Goal: Task Accomplishment & Management: Manage account settings

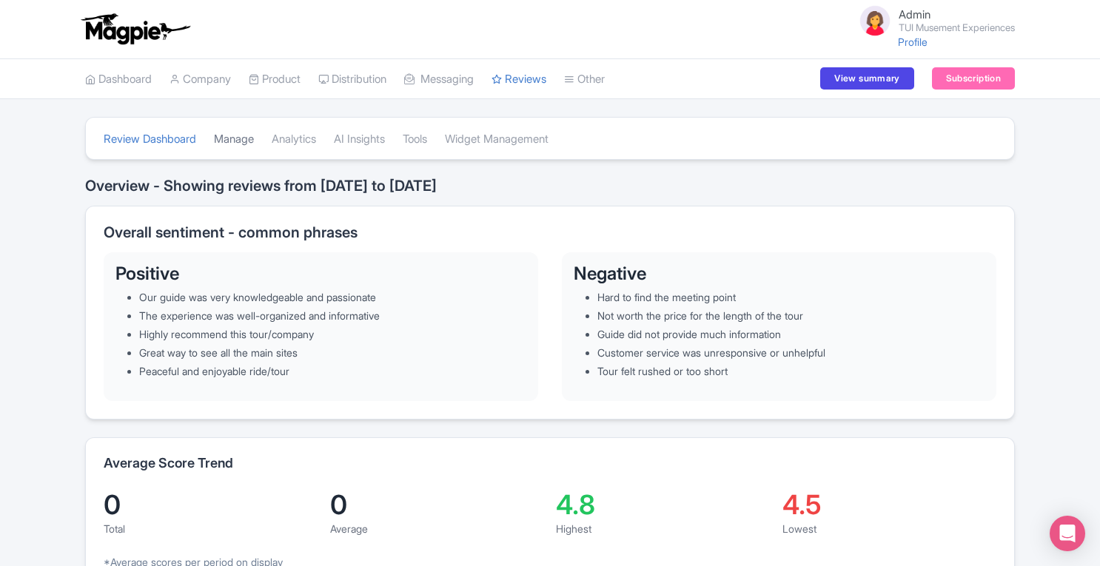
click at [245, 141] on link "Manage" at bounding box center [234, 139] width 40 height 41
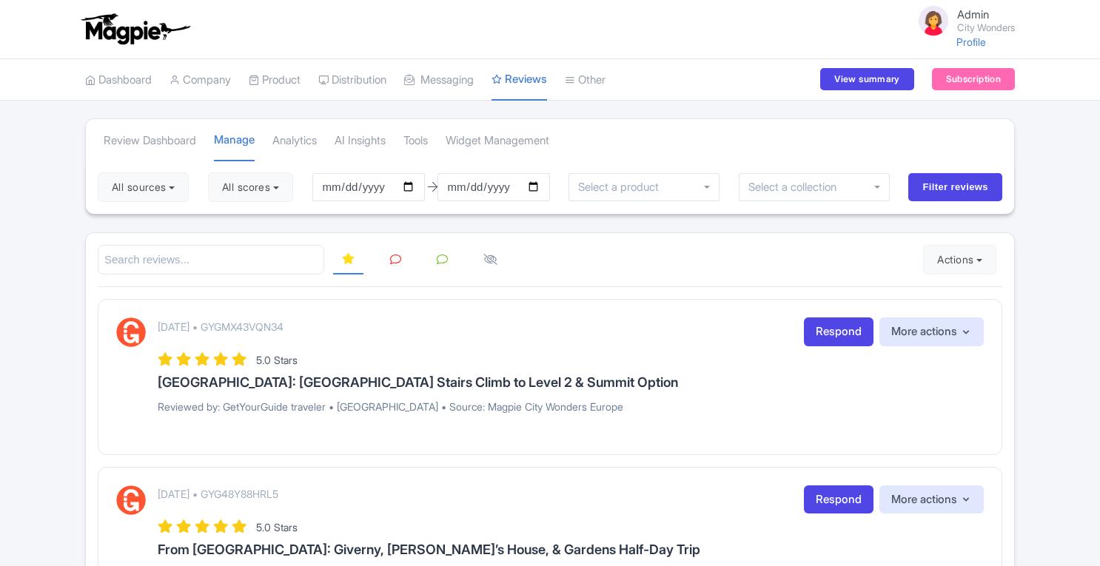
scroll to position [77, 0]
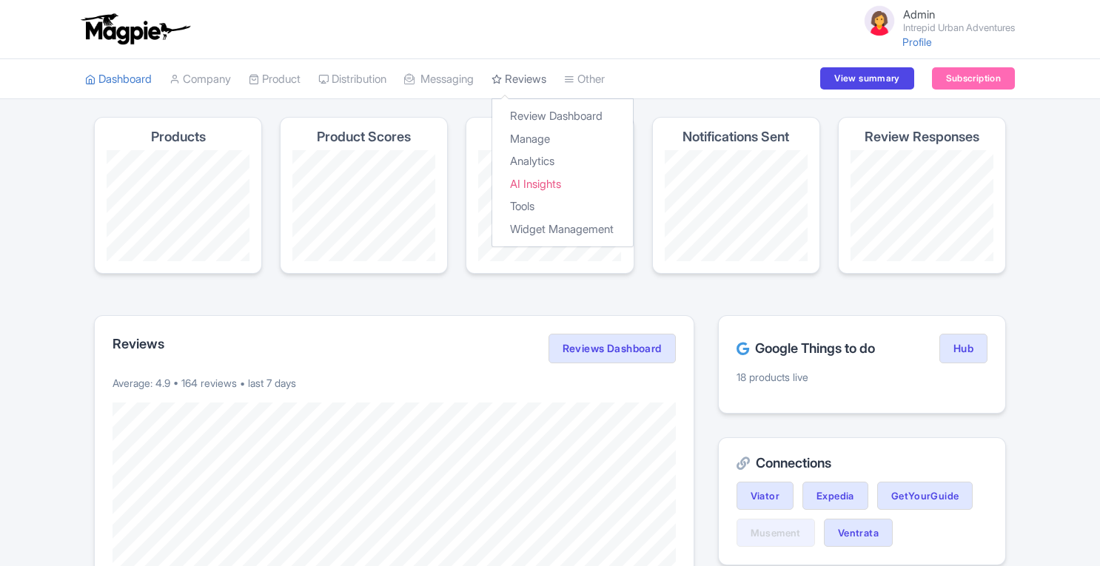
click at [535, 79] on link "Reviews" at bounding box center [519, 79] width 55 height 41
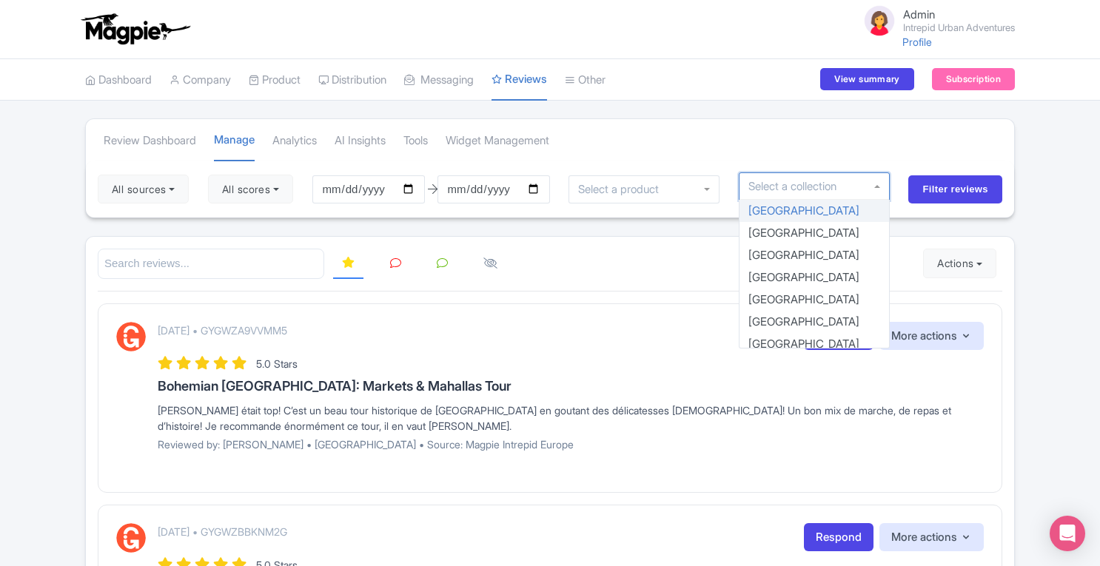
click at [818, 184] on input "select-one" at bounding box center [797, 186] width 98 height 13
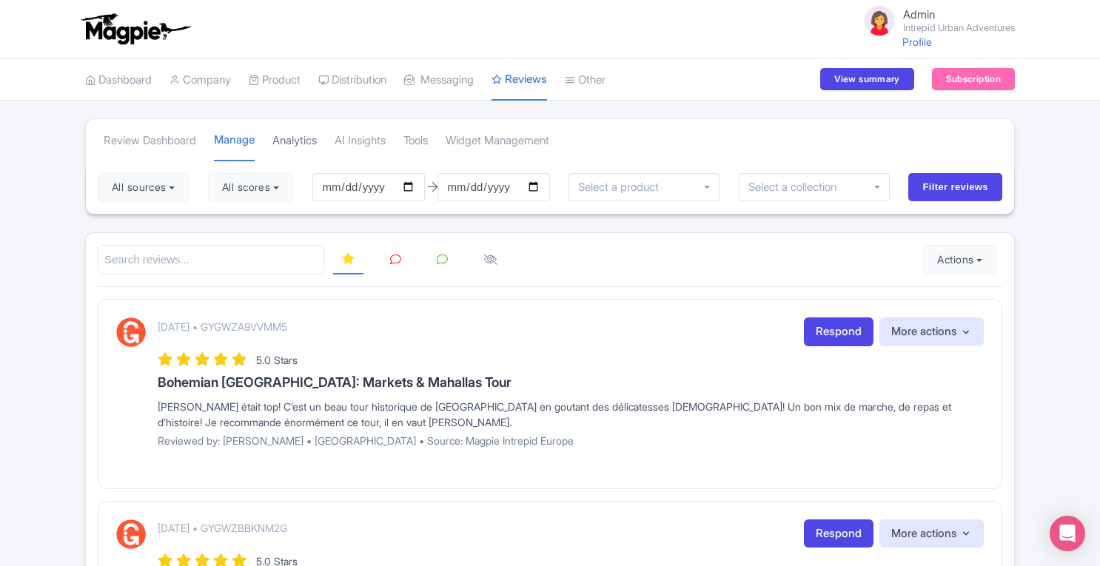
click at [301, 149] on link "Analytics" at bounding box center [294, 141] width 44 height 41
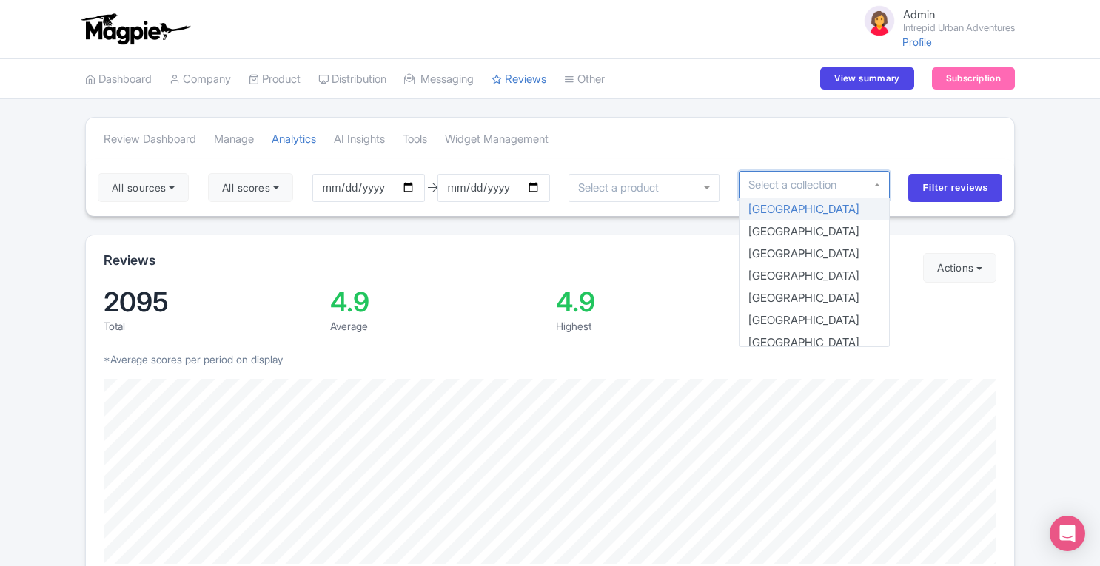
click at [828, 180] on input "select-one" at bounding box center [797, 184] width 98 height 13
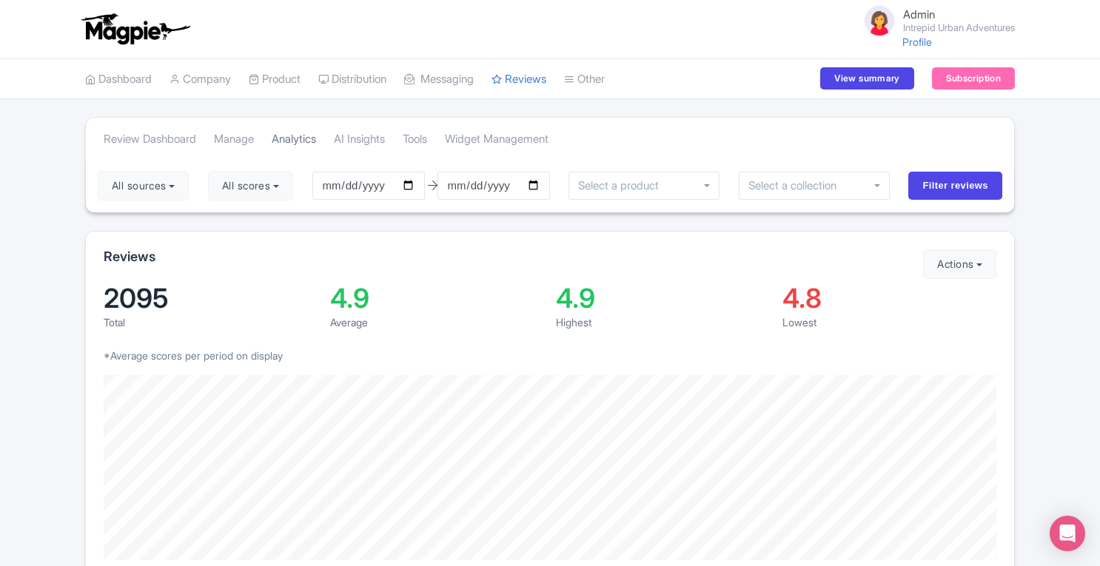
click at [295, 139] on link "Analytics" at bounding box center [294, 139] width 44 height 41
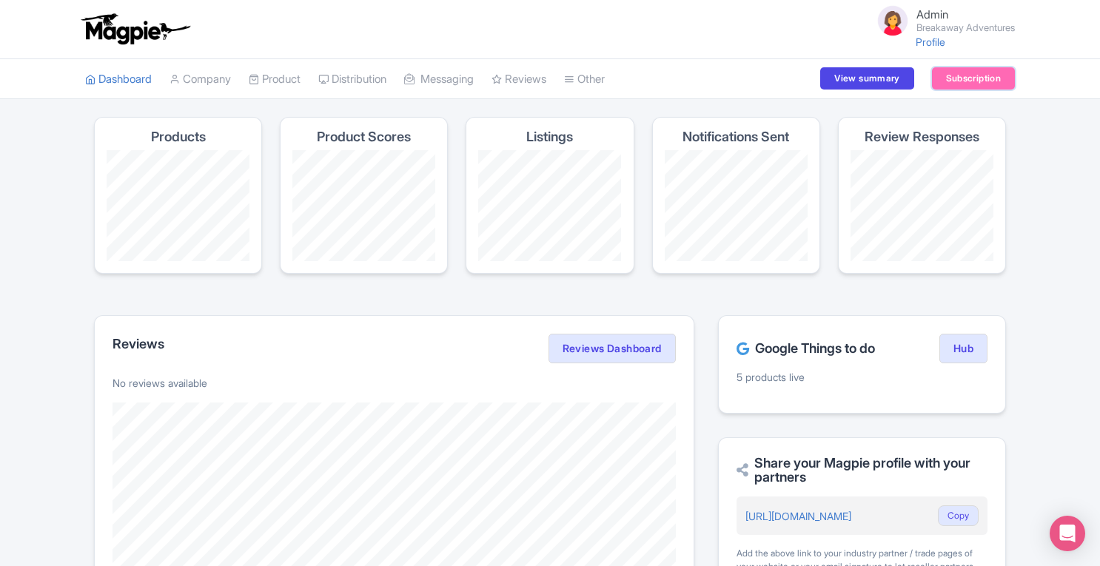
click at [955, 76] on link "Subscription" at bounding box center [973, 78] width 83 height 22
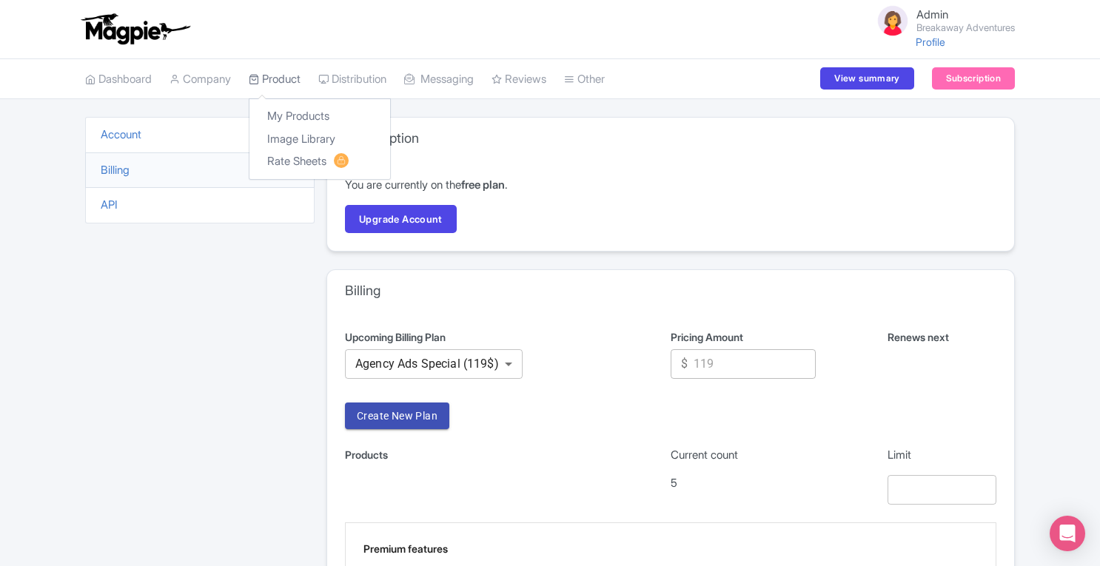
click at [275, 67] on link "Product" at bounding box center [275, 79] width 52 height 41
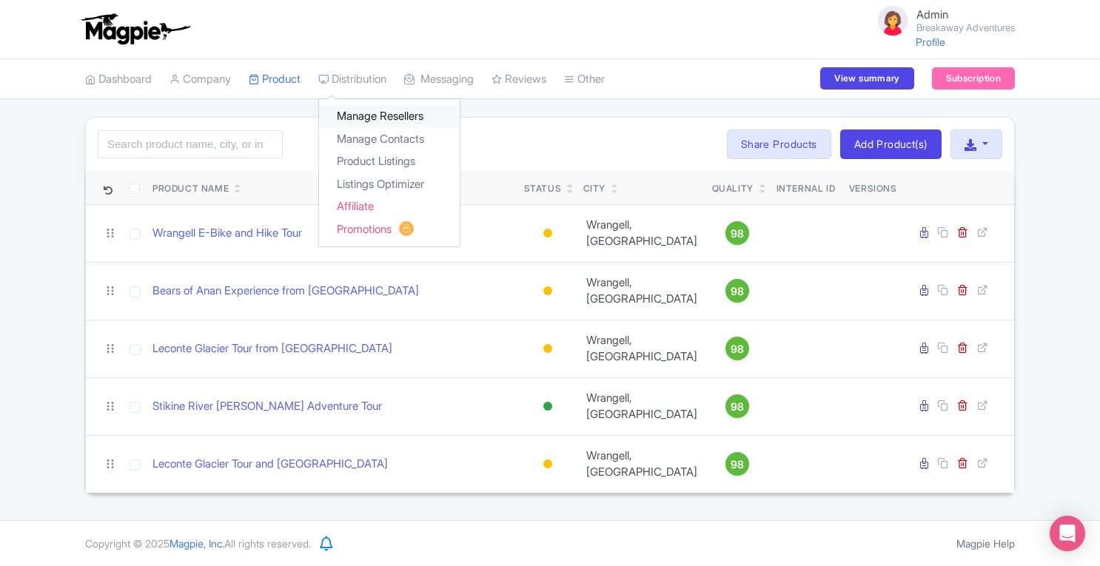
click at [361, 118] on link "Manage Resellers" at bounding box center [389, 116] width 141 height 23
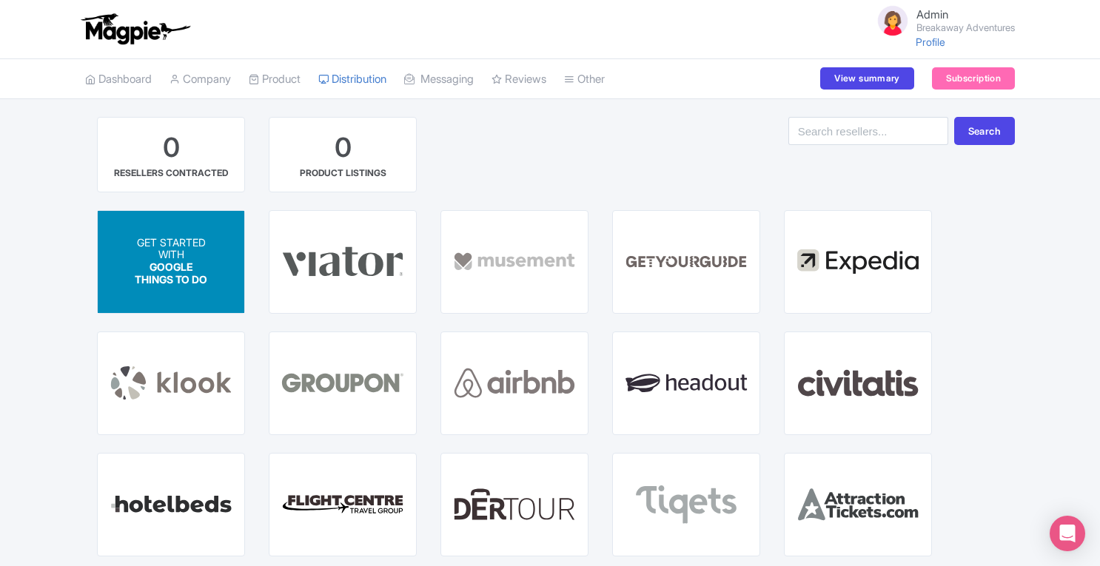
click at [167, 249] on p "WITH" at bounding box center [171, 255] width 73 height 13
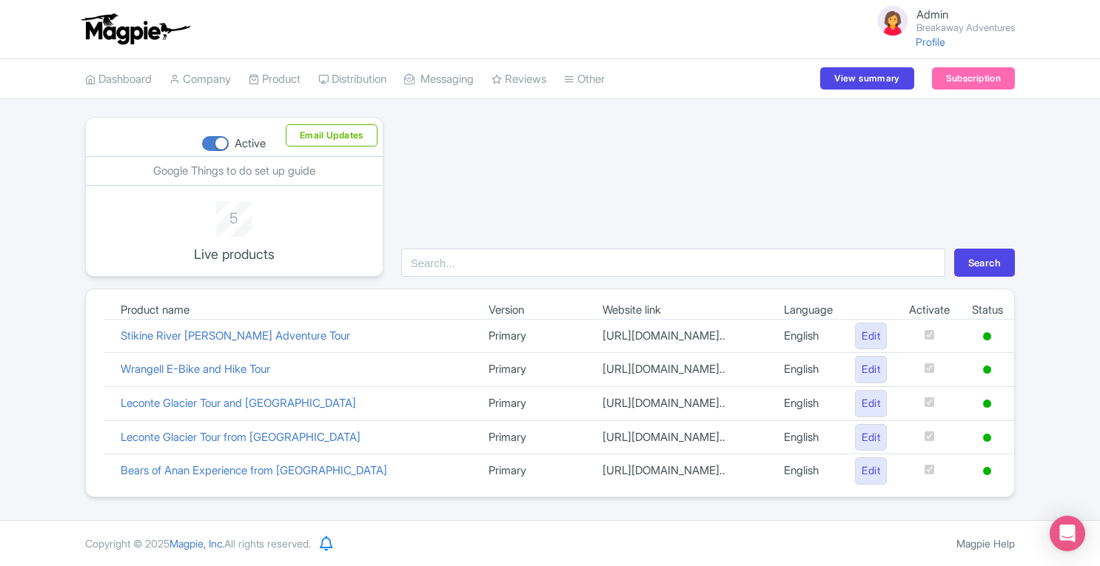
click at [209, 138] on div at bounding box center [215, 143] width 27 height 15
click at [209, 139] on input "Active" at bounding box center [207, 144] width 10 height 10
checkbox input "false"
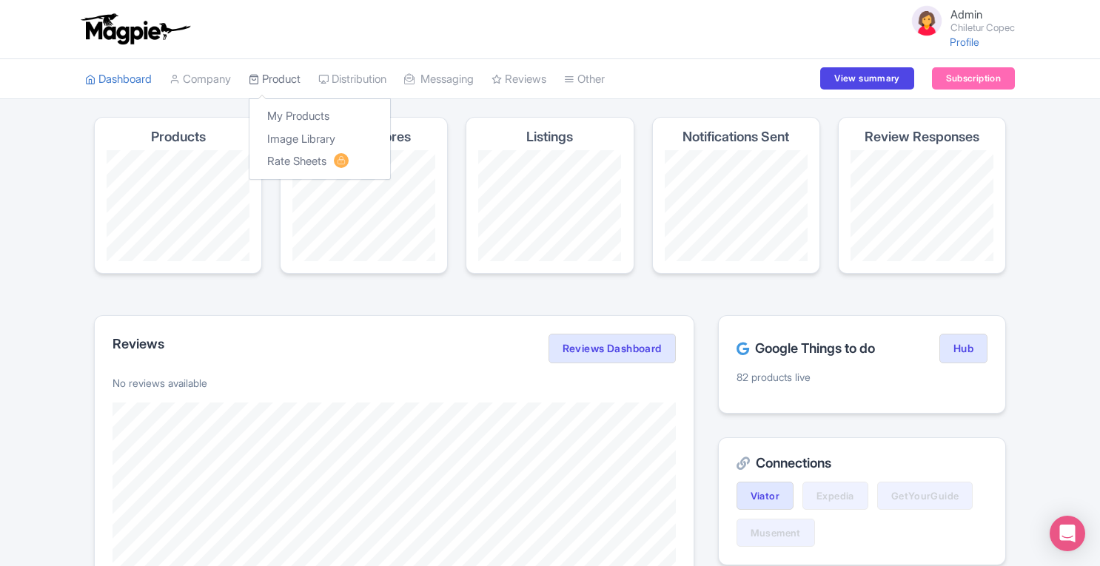
click at [295, 76] on link "Product" at bounding box center [275, 79] width 52 height 41
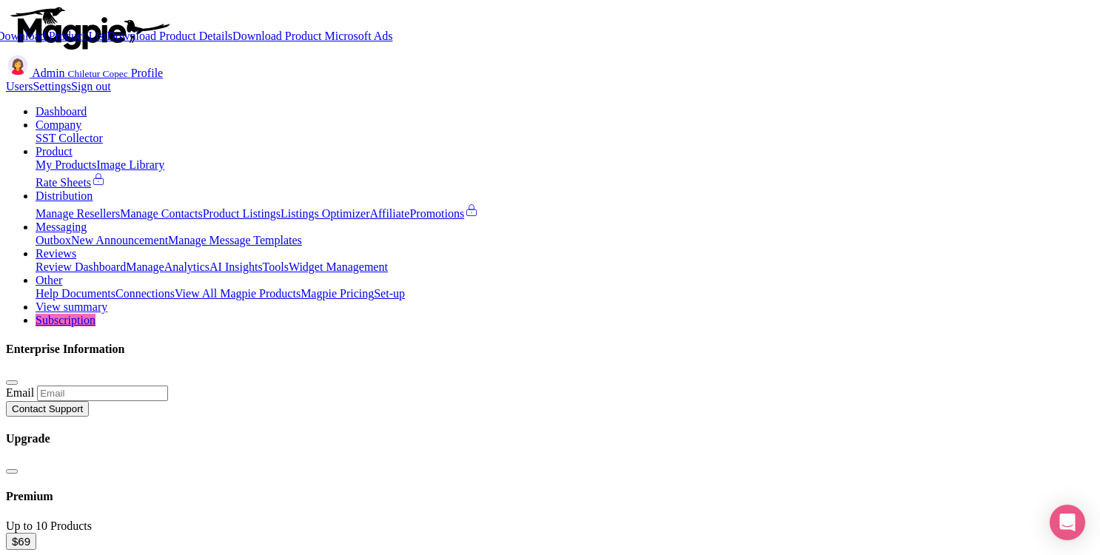
click at [232, 42] on link "Download Product Details" at bounding box center [170, 36] width 126 height 13
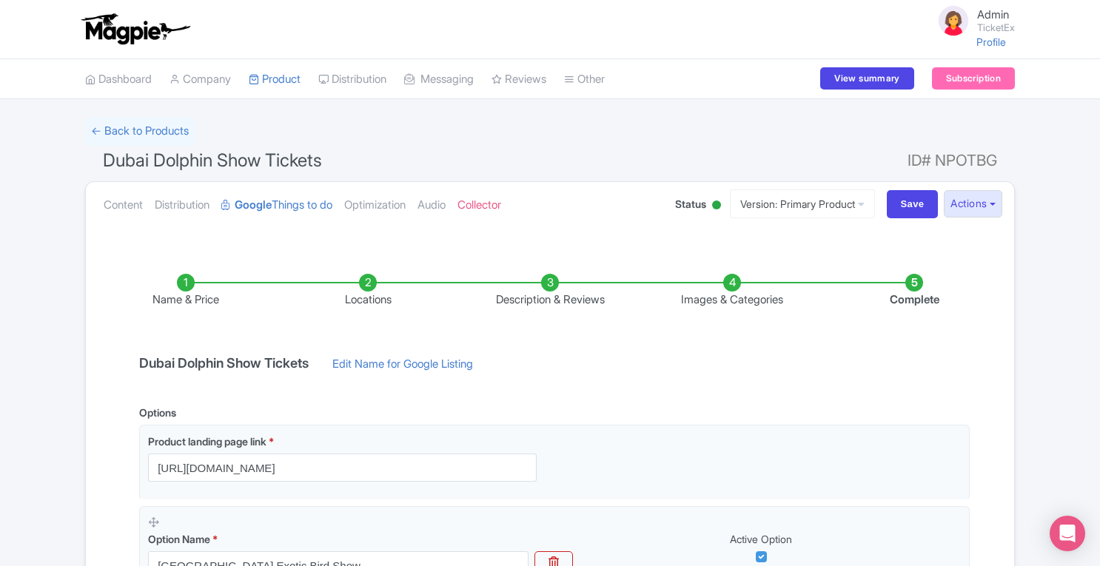
click at [731, 281] on li "Images & Categories" at bounding box center [732, 291] width 182 height 35
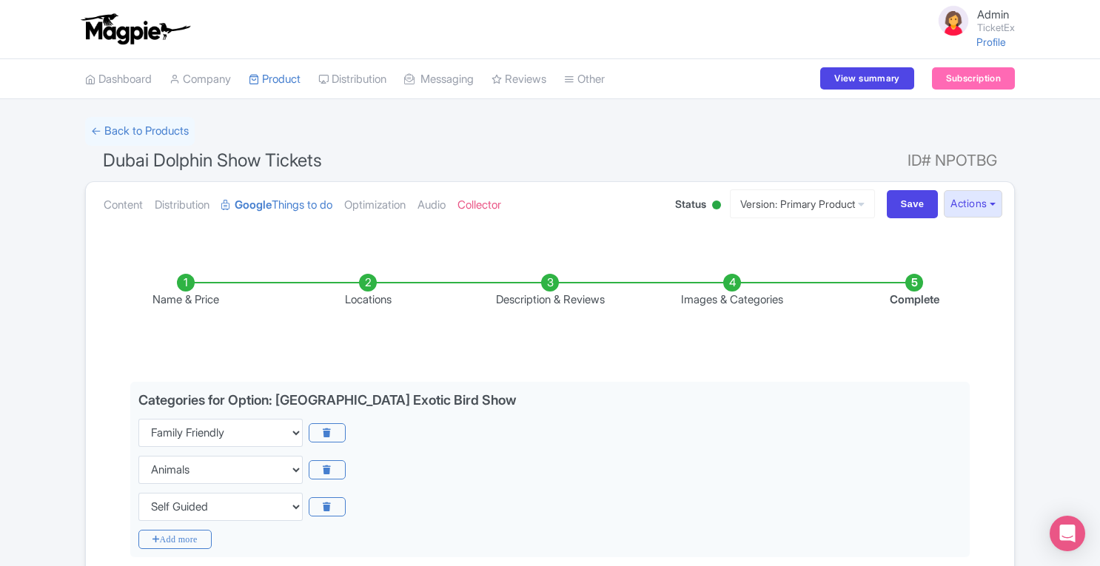
click at [189, 292] on li "Name & Price" at bounding box center [186, 291] width 182 height 35
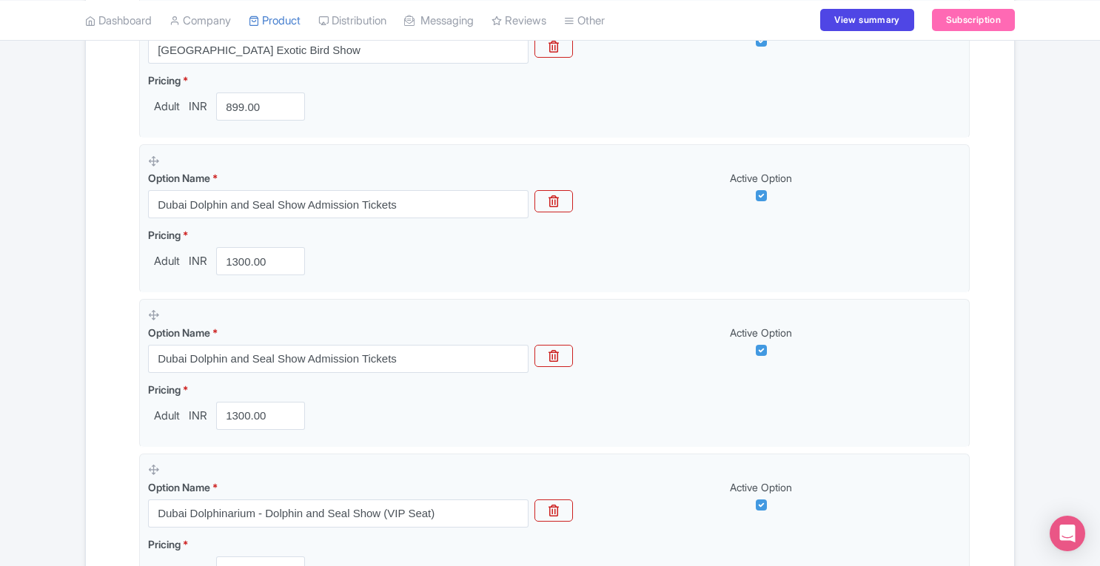
scroll to position [520, 0]
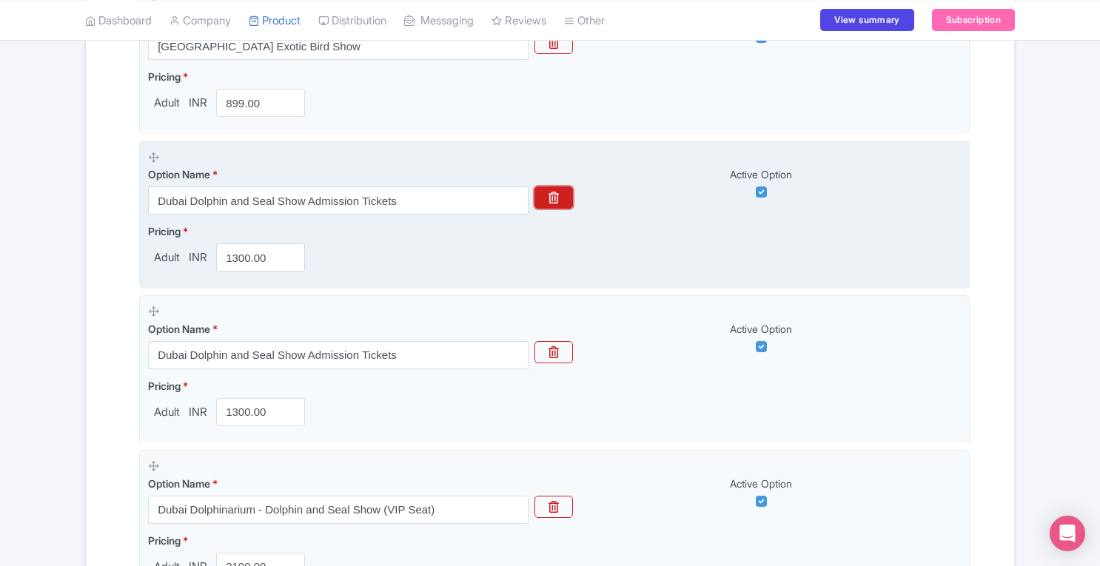
click at [552, 201] on icon "button" at bounding box center [554, 198] width 10 height 12
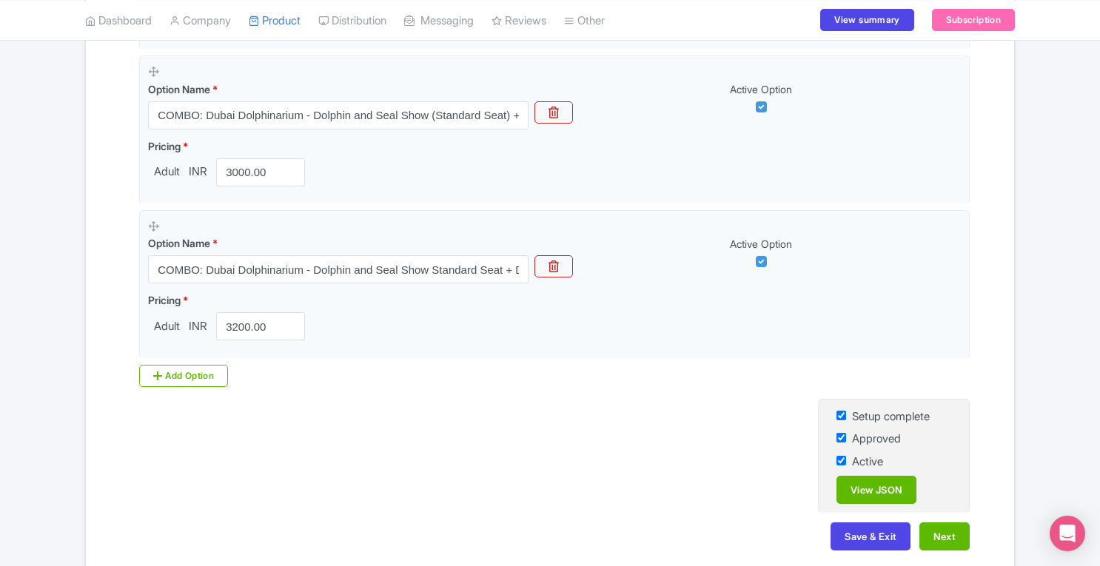
scroll to position [1193, 0]
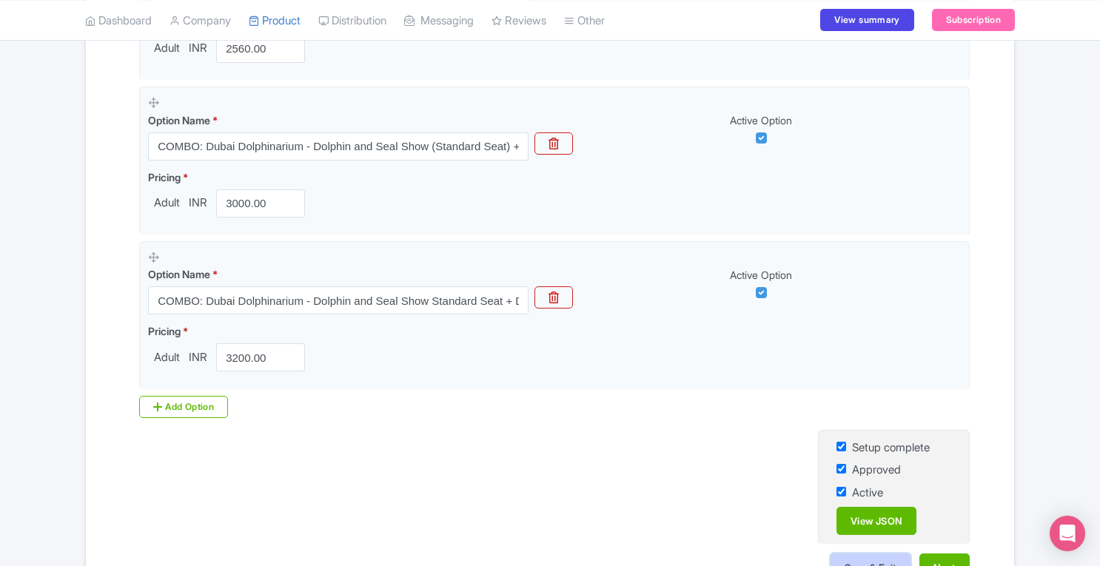
click at [868, 554] on button "Save & Exit" at bounding box center [871, 568] width 80 height 28
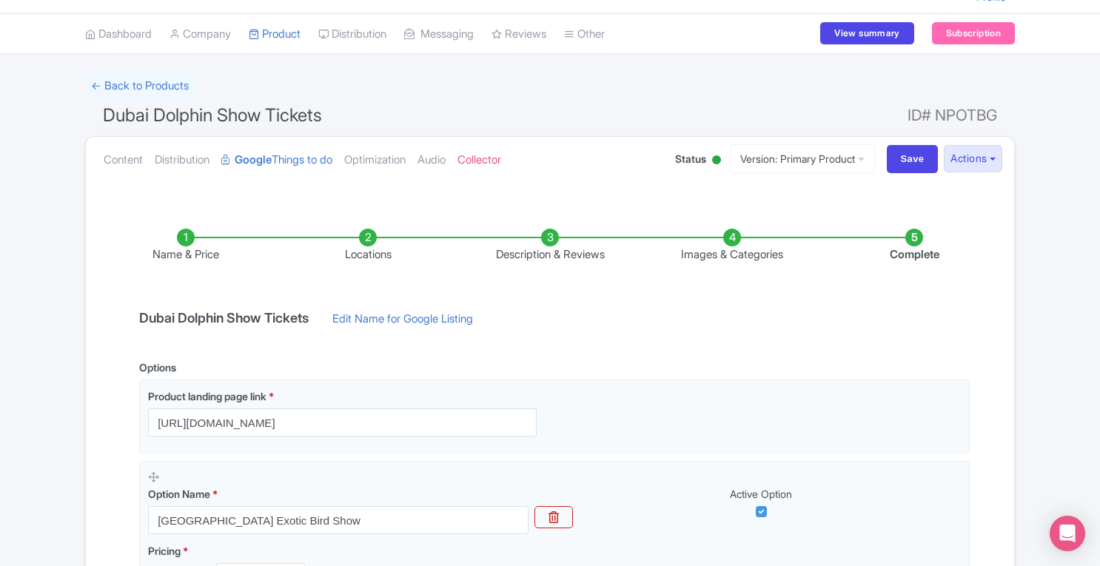
scroll to position [0, 0]
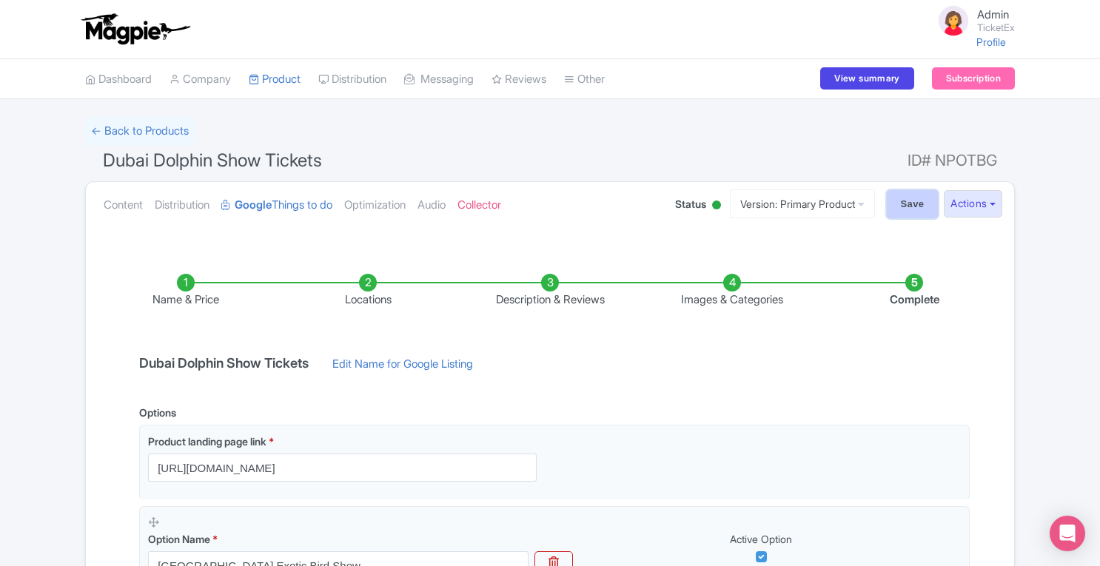
click at [893, 208] on input "Save" at bounding box center [913, 204] width 52 height 28
type input "Saving..."
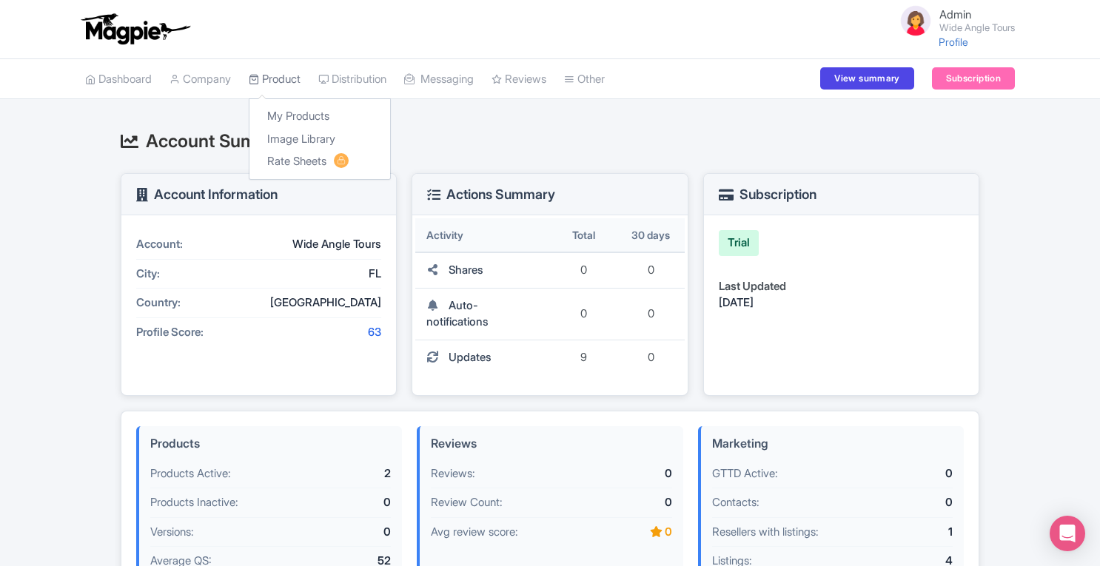
click at [285, 83] on link "Product" at bounding box center [275, 79] width 52 height 41
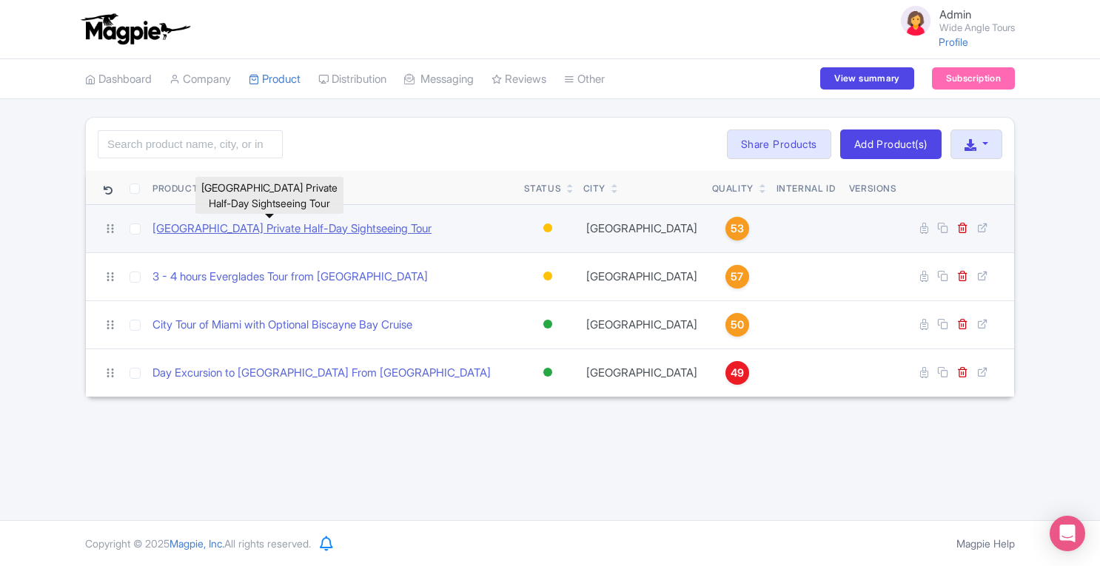
click at [272, 227] on link "Miami City Private Half-Day Sightseeing Tour" at bounding box center [291, 229] width 279 height 17
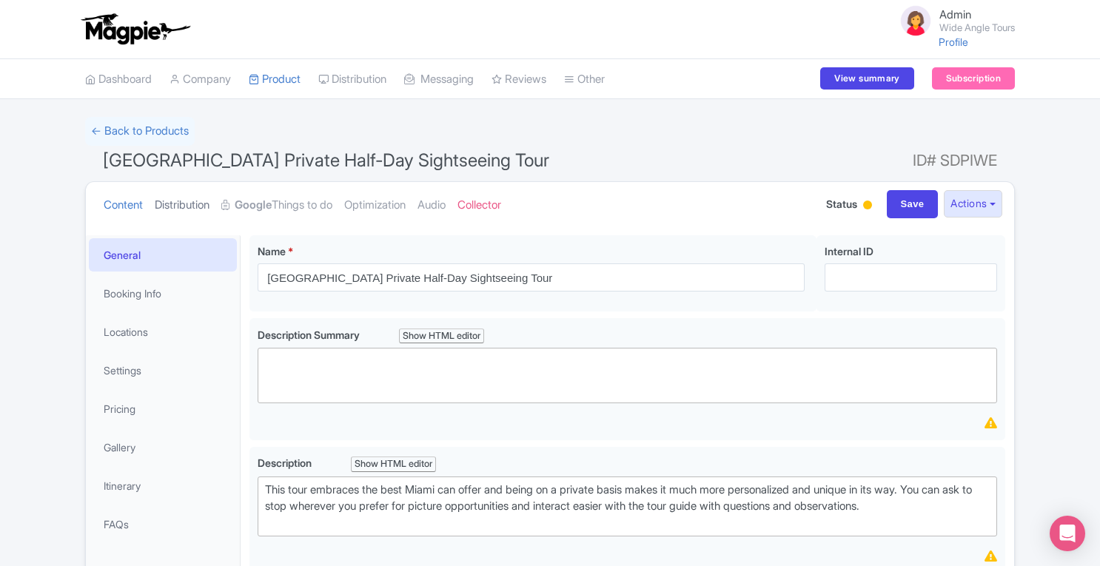
click at [204, 198] on link "Distribution" at bounding box center [182, 205] width 55 height 47
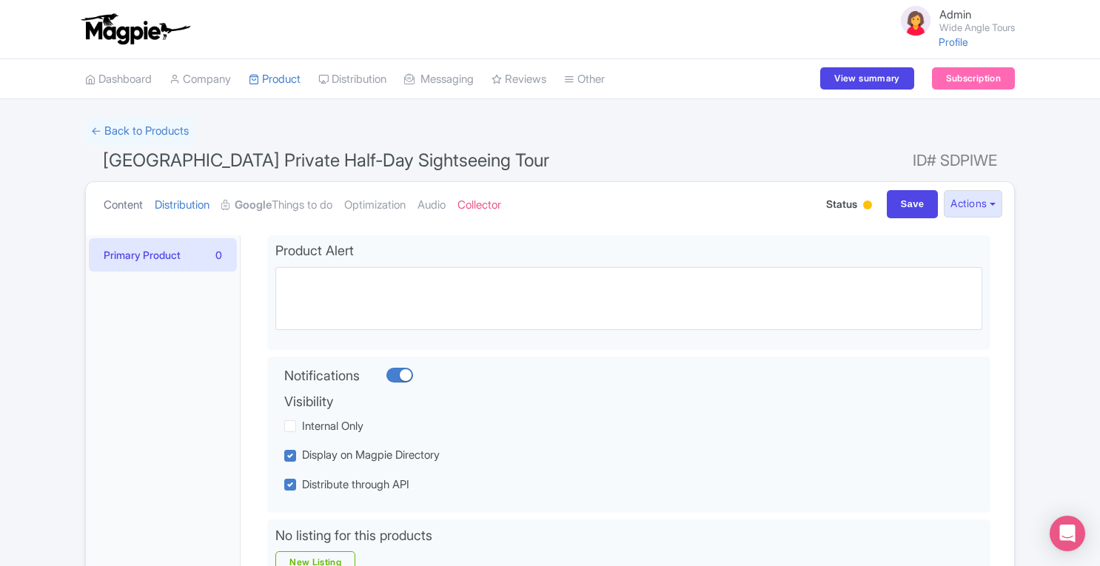
click at [107, 205] on link "Content" at bounding box center [123, 205] width 39 height 47
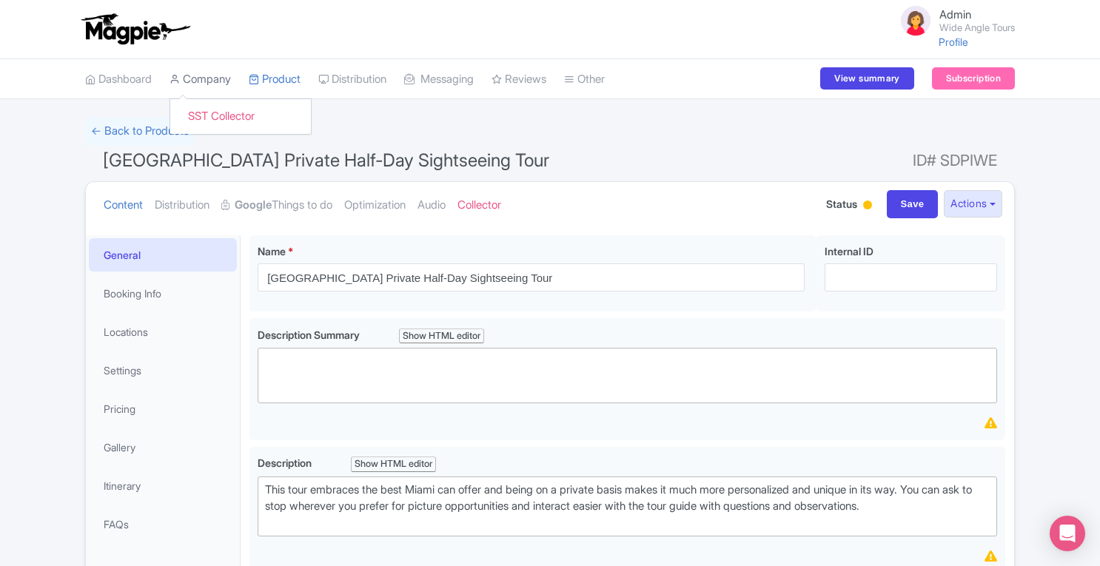
click at [210, 71] on link "Company" at bounding box center [200, 79] width 61 height 41
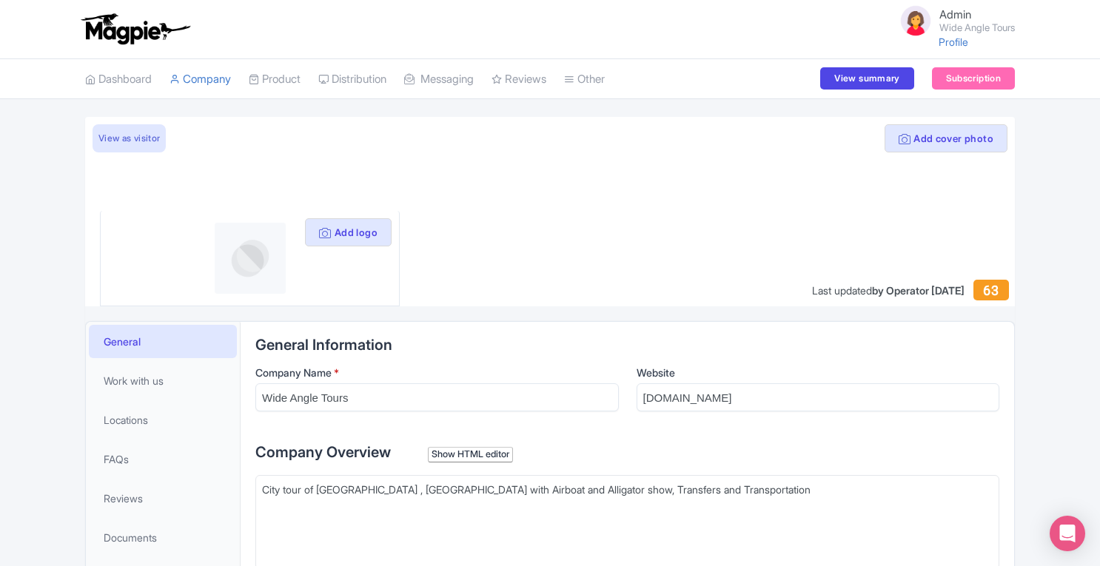
scroll to position [424, 0]
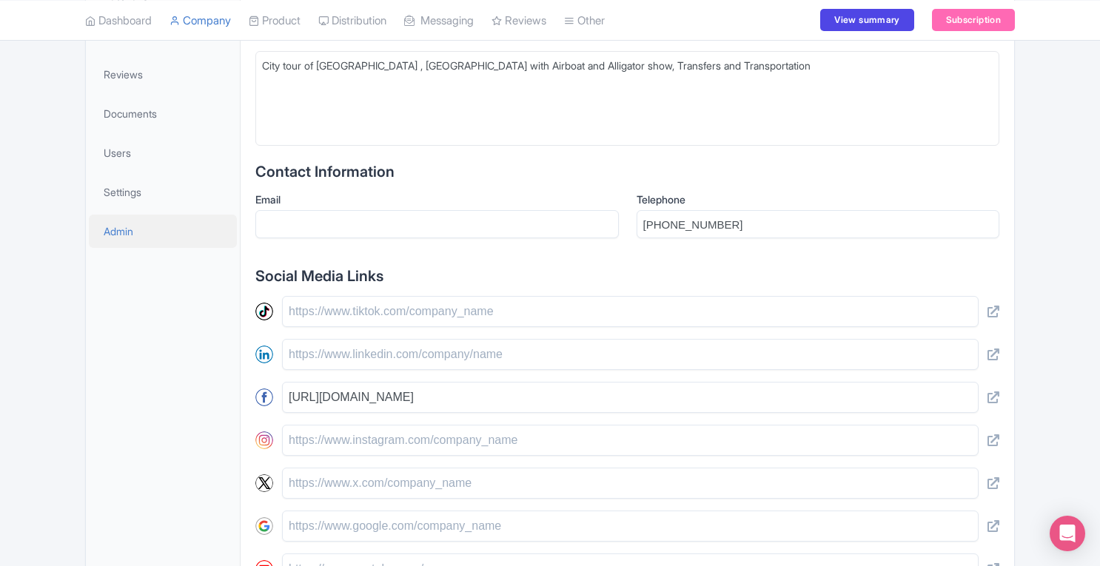
click at [121, 231] on span "Admin" at bounding box center [119, 232] width 30 height 16
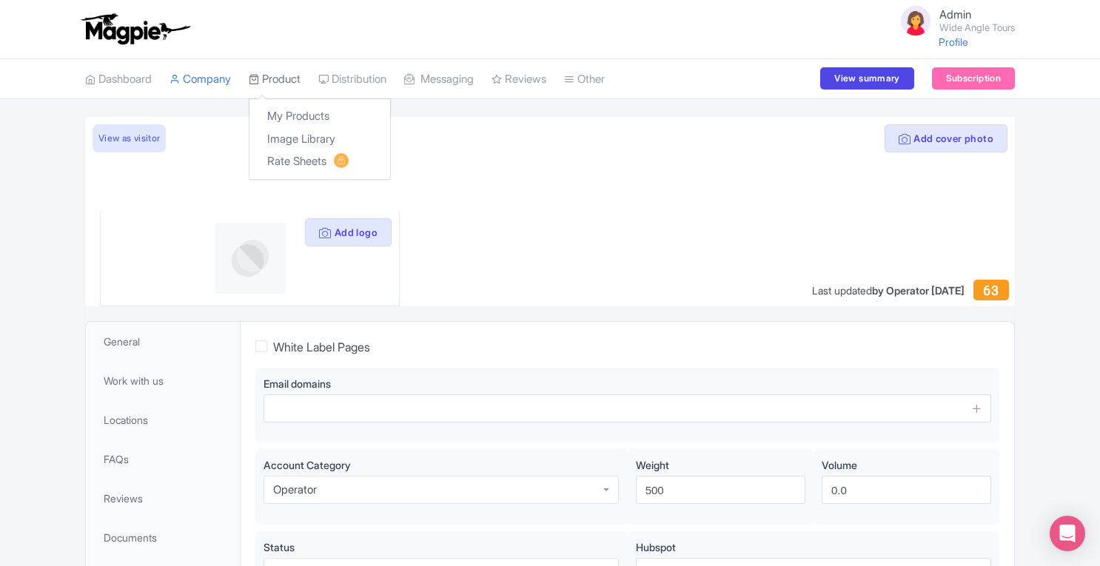
click at [281, 80] on link "Product" at bounding box center [275, 79] width 52 height 41
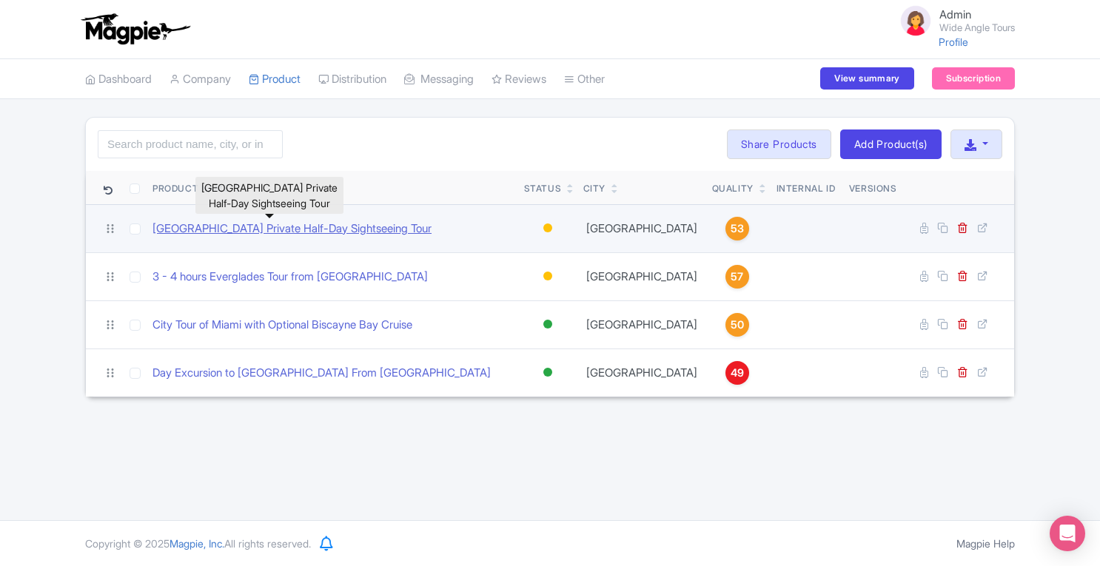
click at [298, 231] on link "[GEOGRAPHIC_DATA] Private Half-Day Sightseeing Tour" at bounding box center [291, 229] width 279 height 17
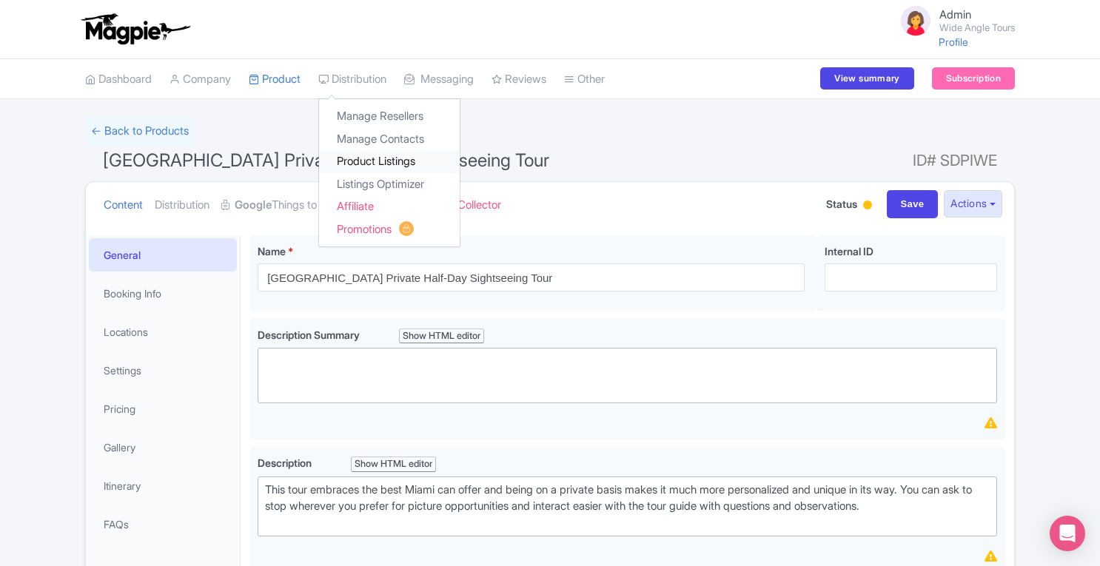
click at [372, 170] on link "Product Listings" at bounding box center [389, 161] width 141 height 23
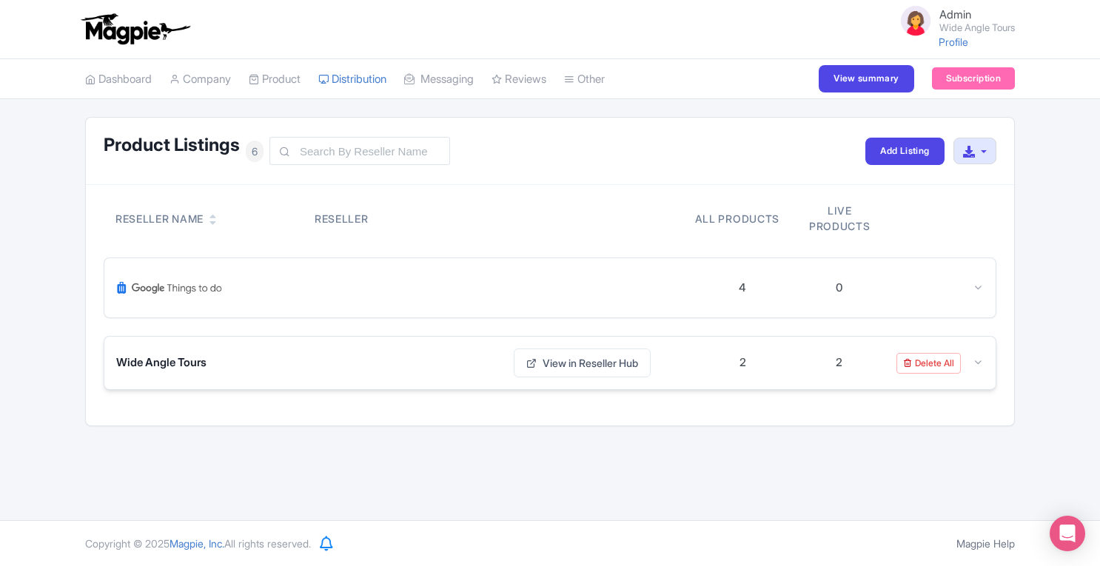
click at [980, 365] on icon at bounding box center [978, 362] width 11 height 11
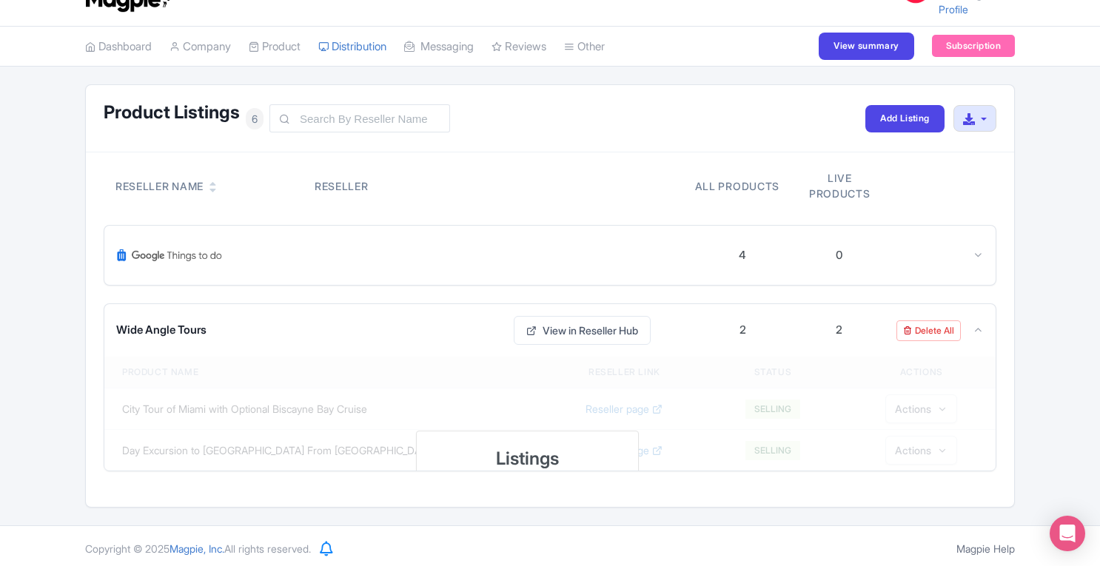
scroll to position [33, 0]
click at [606, 332] on link "View in Reseller Hub" at bounding box center [582, 330] width 137 height 29
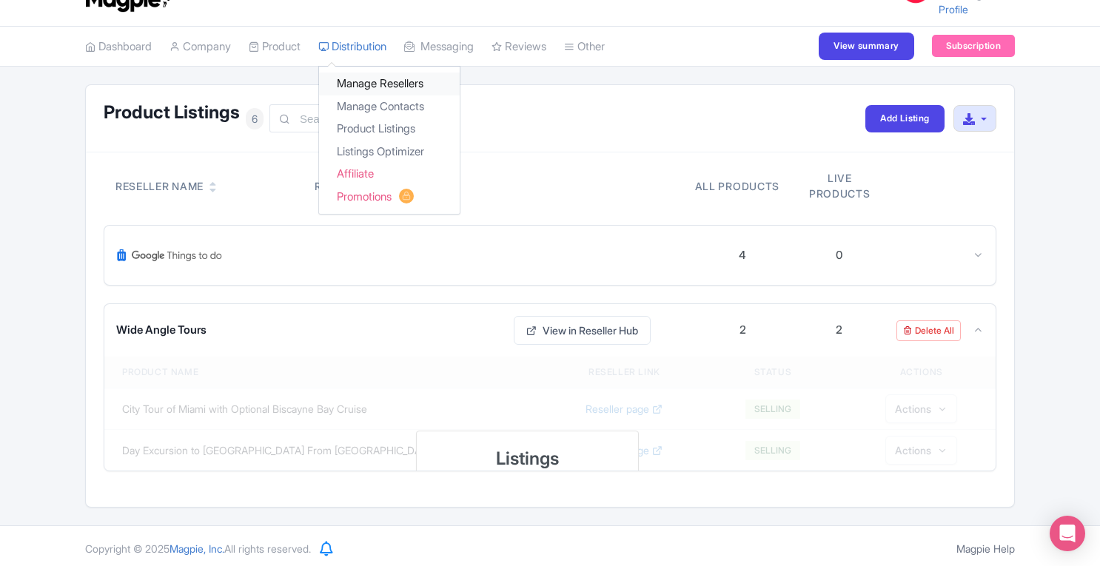
click at [366, 84] on link "Manage Resellers" at bounding box center [389, 84] width 141 height 23
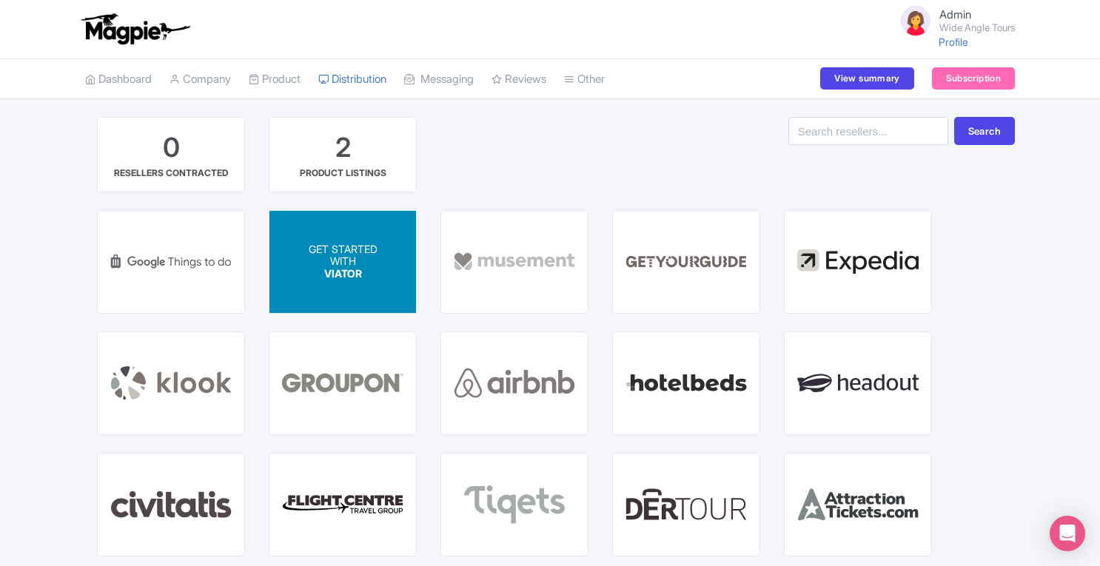
click at [365, 264] on p "WITH" at bounding box center [343, 261] width 69 height 13
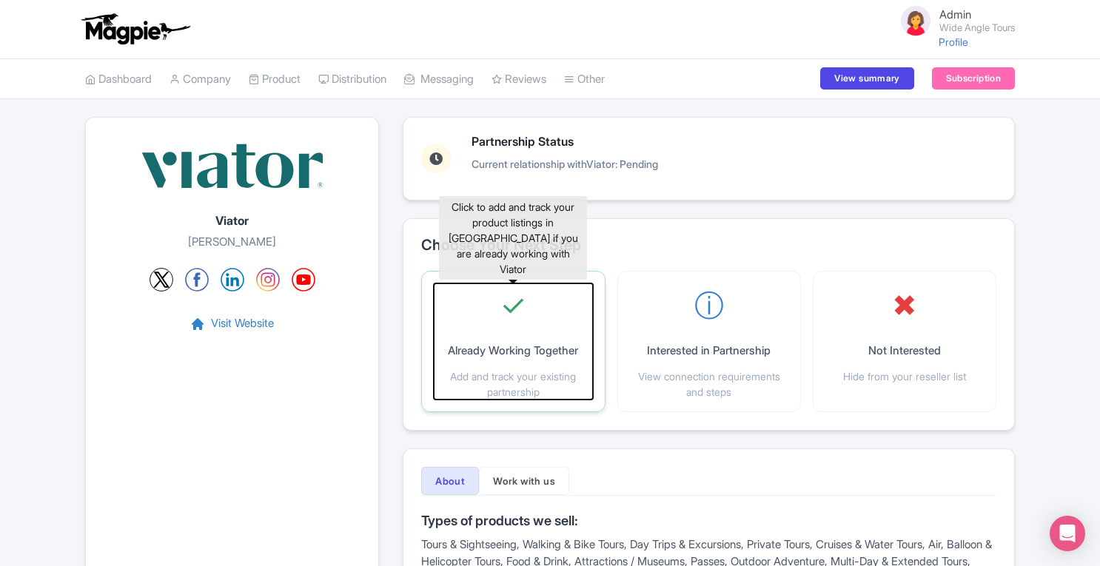
click at [477, 313] on div "✓ Already Working Together Add and track your existing partnership" at bounding box center [513, 342] width 158 height 116
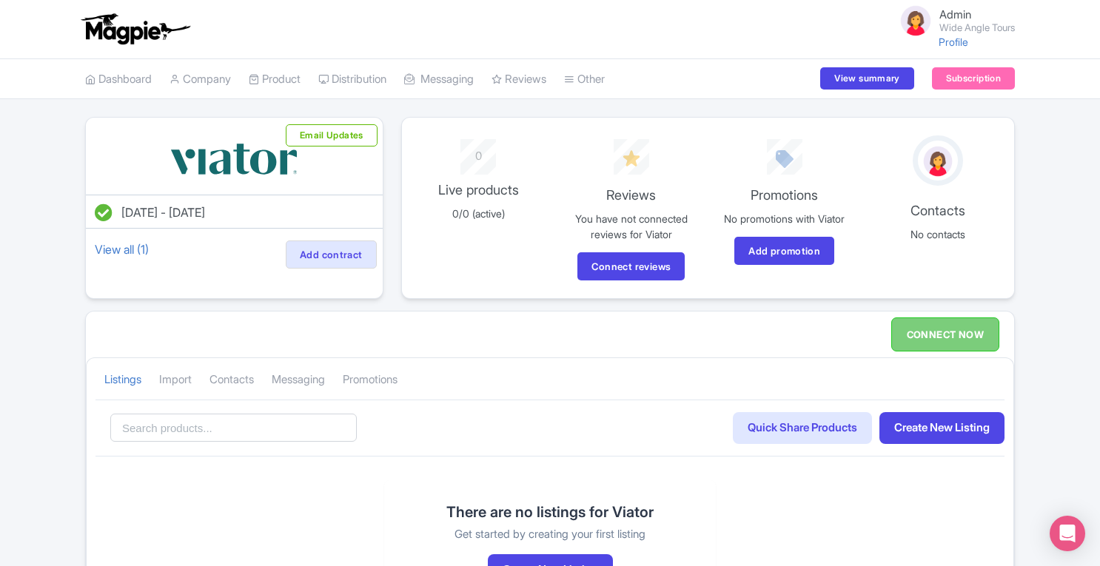
scroll to position [92, 0]
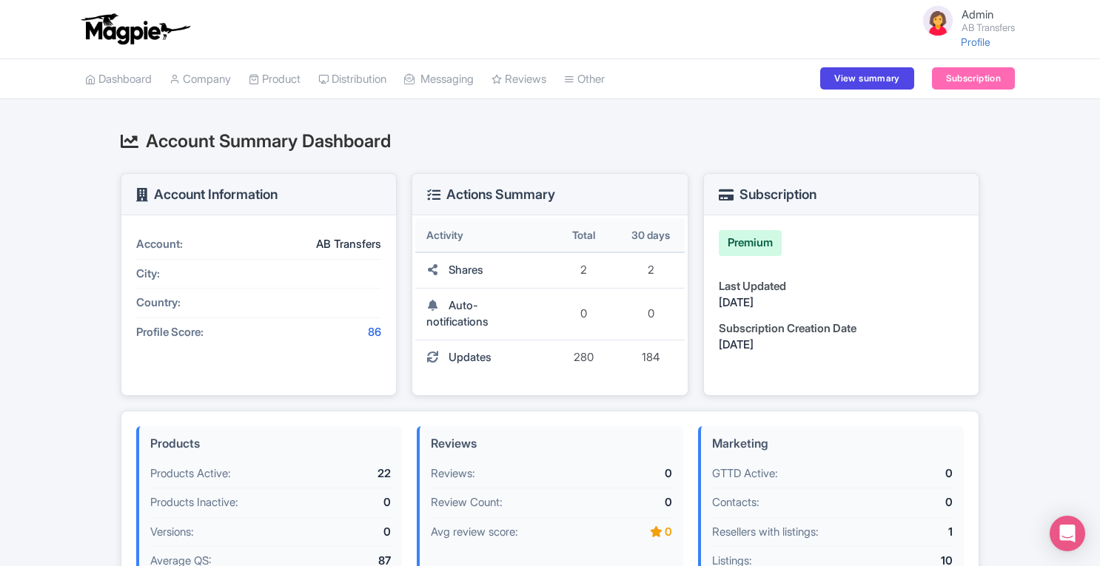
scroll to position [344, 0]
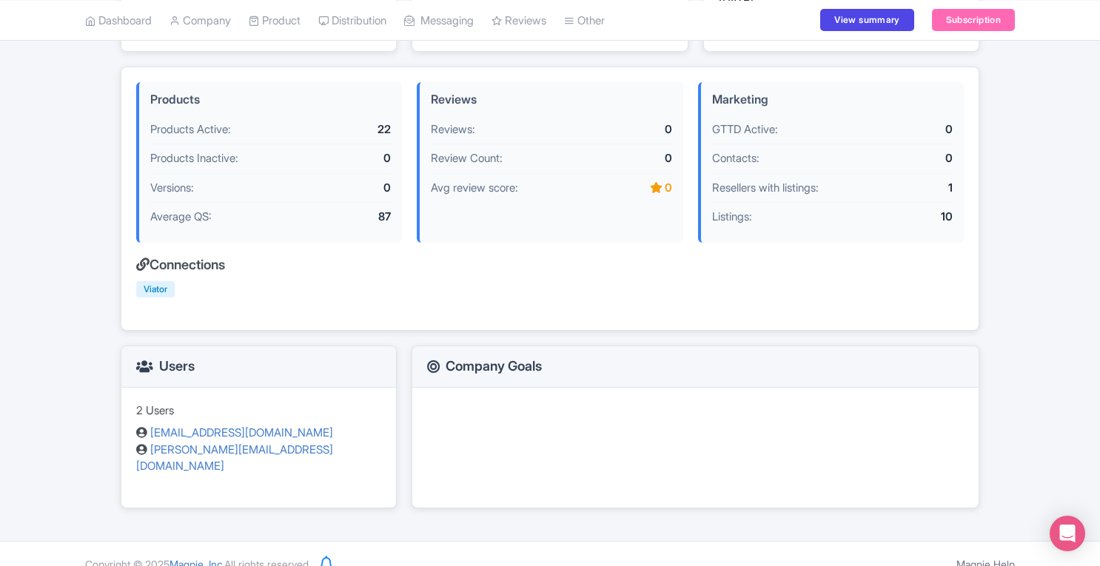
click at [989, 558] on link "Magpie Help" at bounding box center [985, 564] width 58 height 13
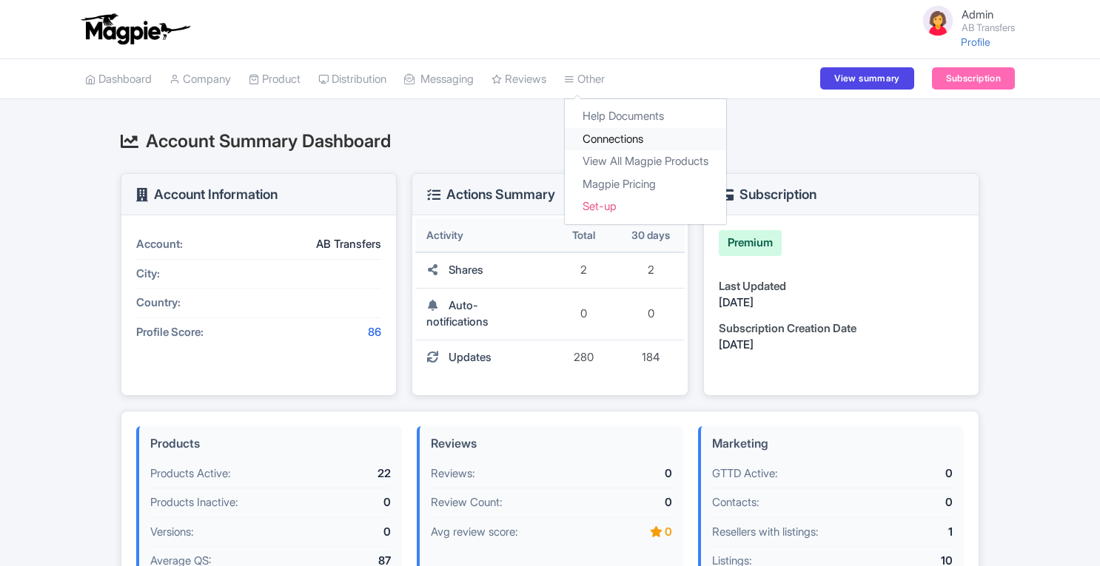
click at [619, 138] on link "Connections" at bounding box center [645, 139] width 161 height 23
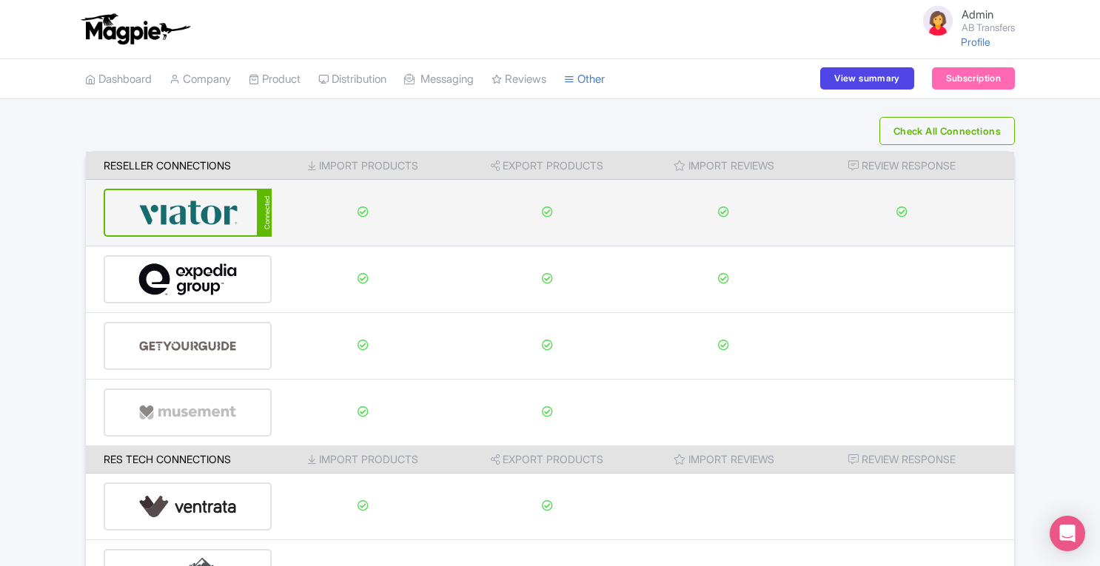
click at [224, 220] on img at bounding box center [188, 212] width 100 height 45
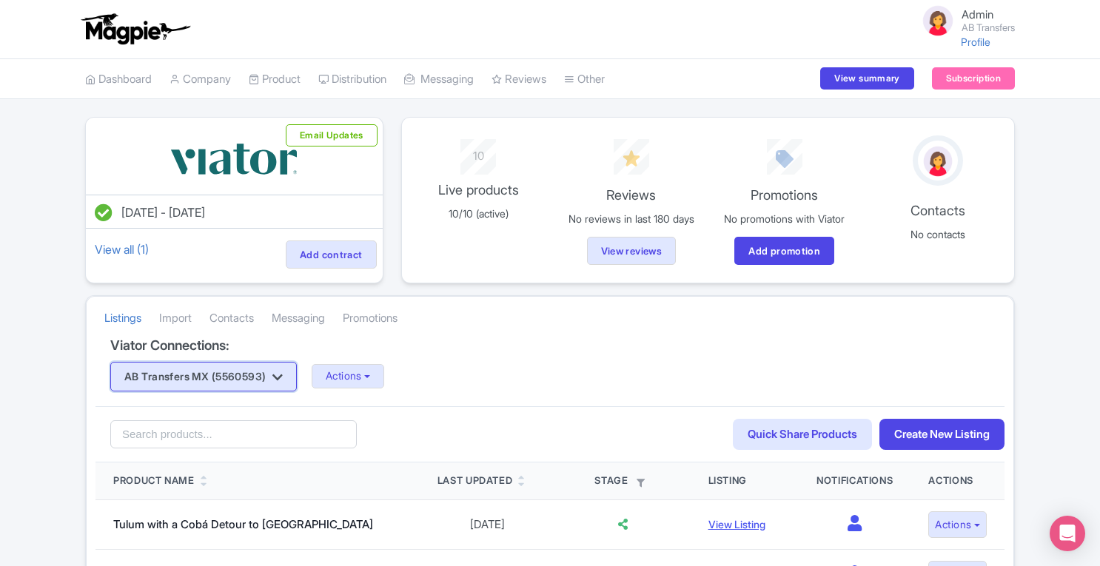
click at [280, 377] on button "AB Transfers MX (5560593)" at bounding box center [203, 377] width 187 height 30
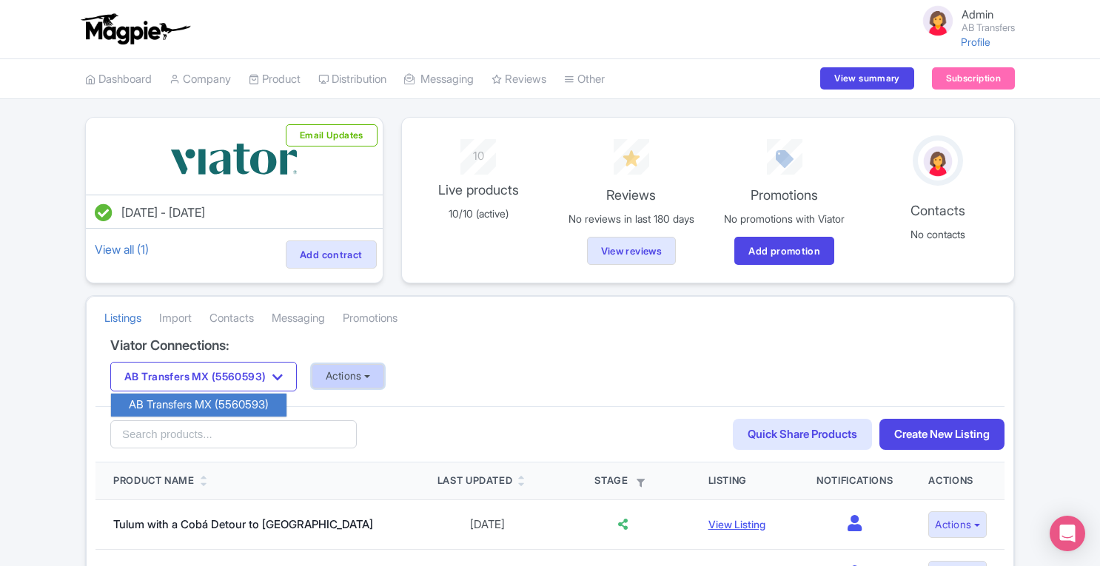
click at [344, 375] on button "Actions" at bounding box center [348, 376] width 73 height 24
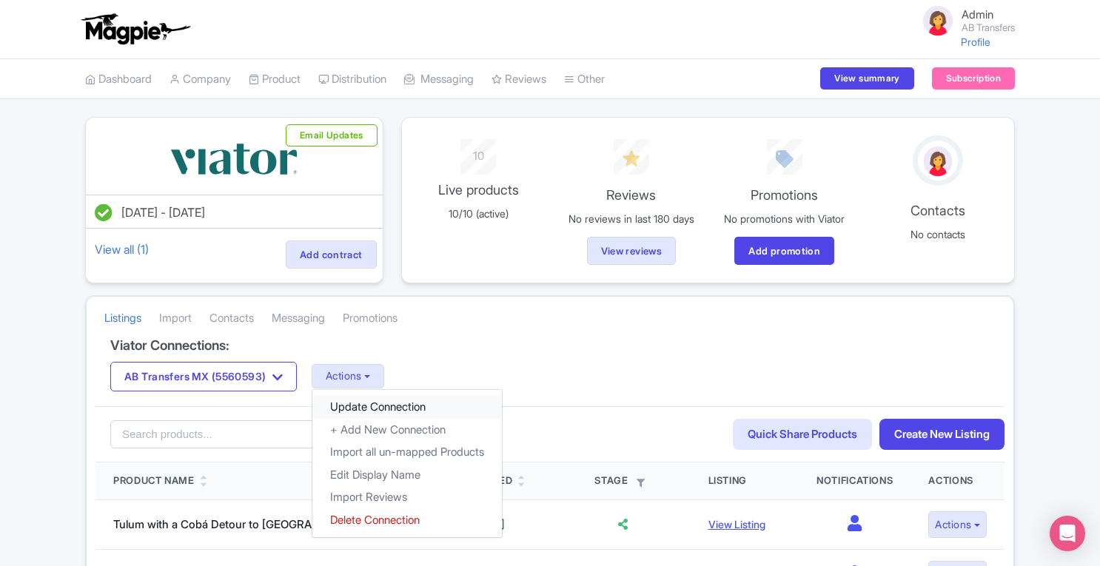
click at [376, 404] on link "Update Connection" at bounding box center [407, 407] width 190 height 23
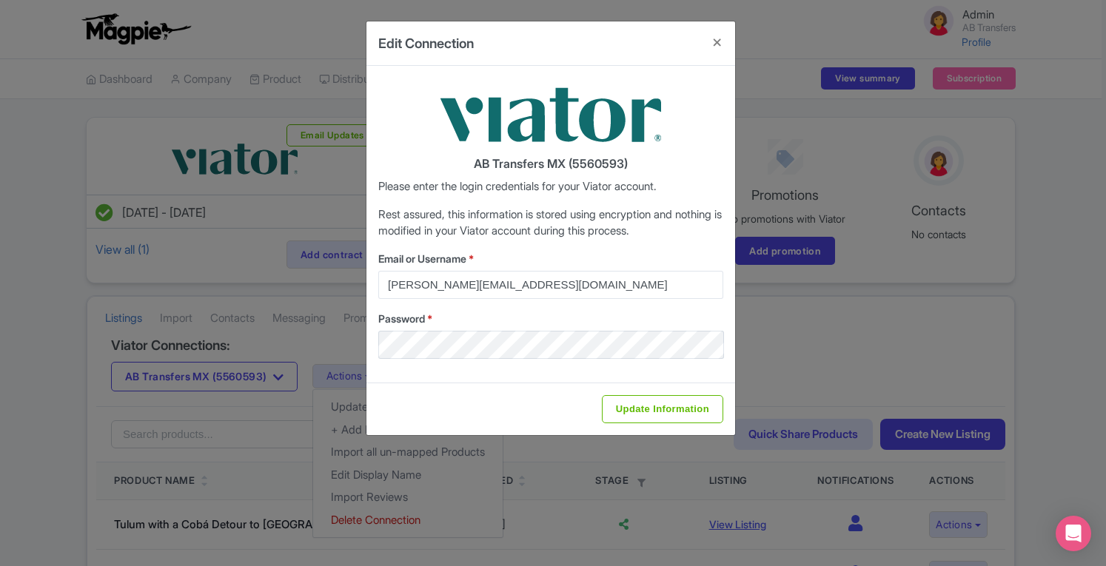
click at [908, 312] on div "Edit Connection AB Transfers MX (5560593) Please enter the login credentials fo…" at bounding box center [553, 283] width 1106 height 566
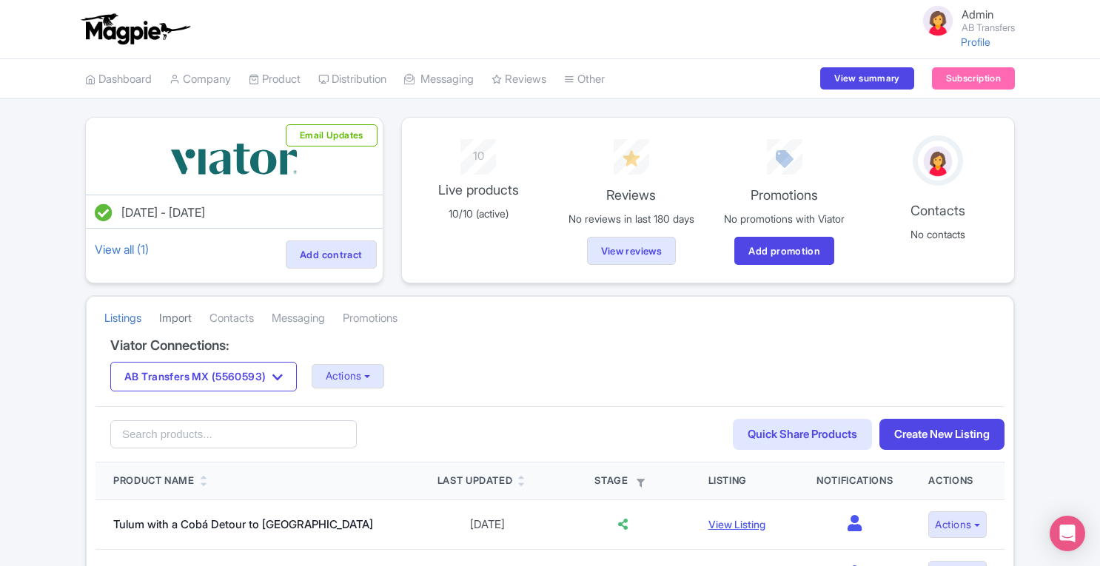
click at [172, 317] on link "Import" at bounding box center [175, 318] width 33 height 41
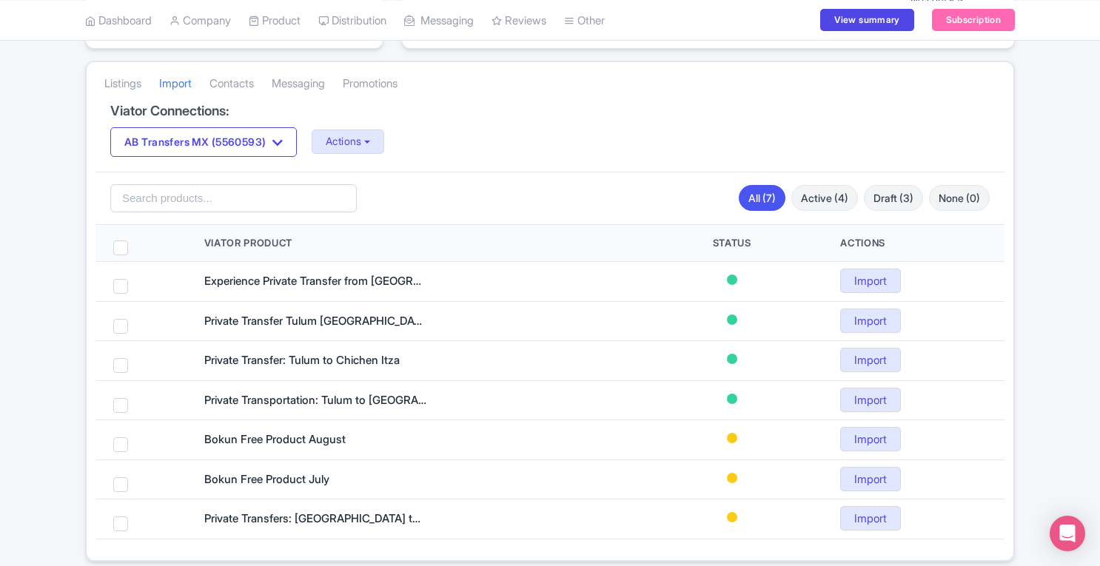
scroll to position [233, 0]
click at [367, 135] on button "Actions" at bounding box center [348, 143] width 73 height 24
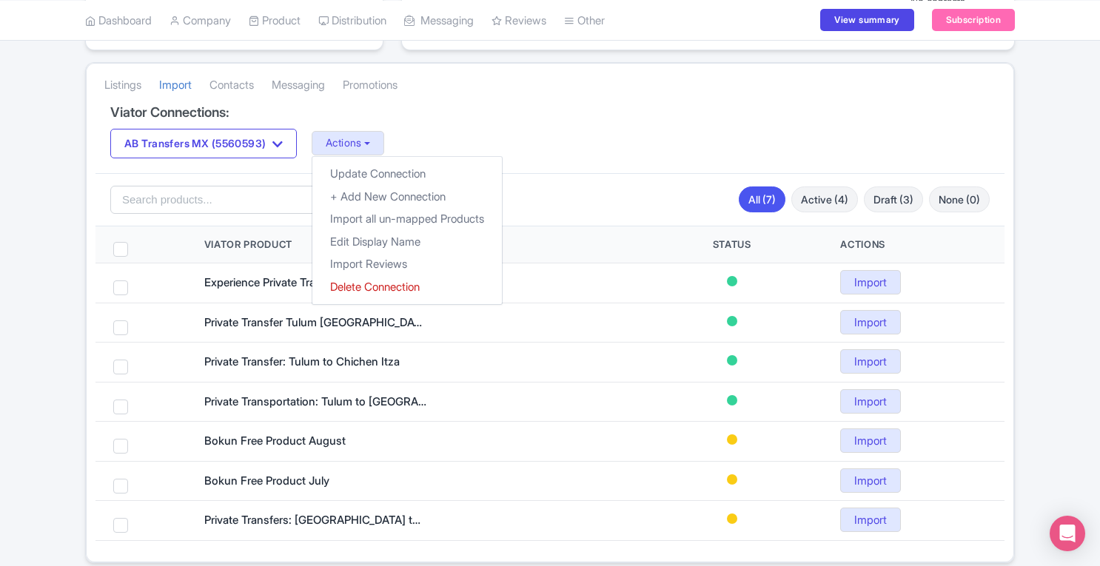
click at [474, 105] on h4 "Viator Connections:" at bounding box center [549, 112] width 879 height 15
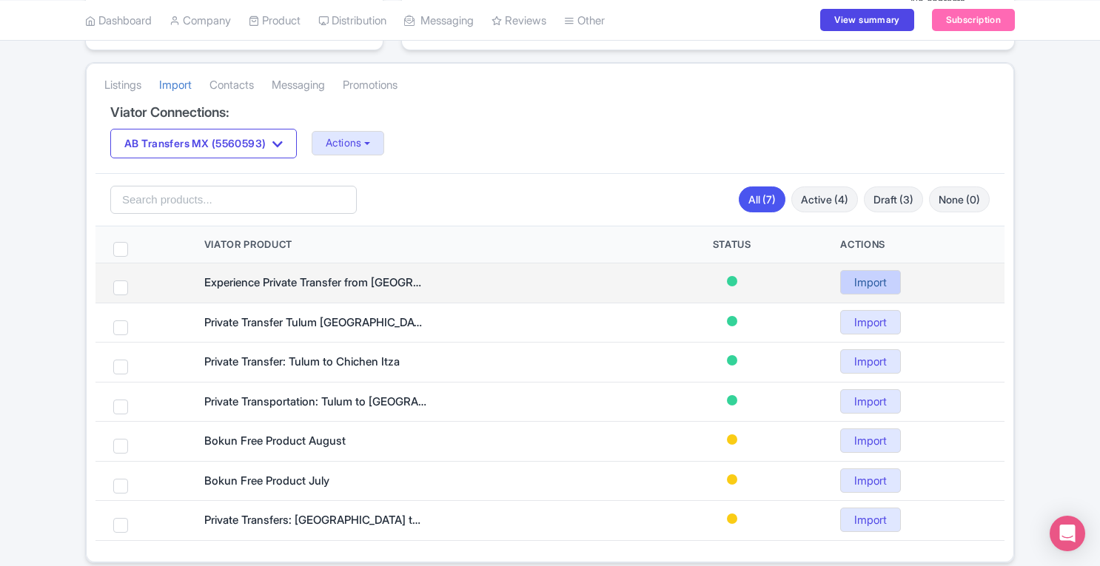
click at [885, 279] on link "Import" at bounding box center [870, 282] width 61 height 24
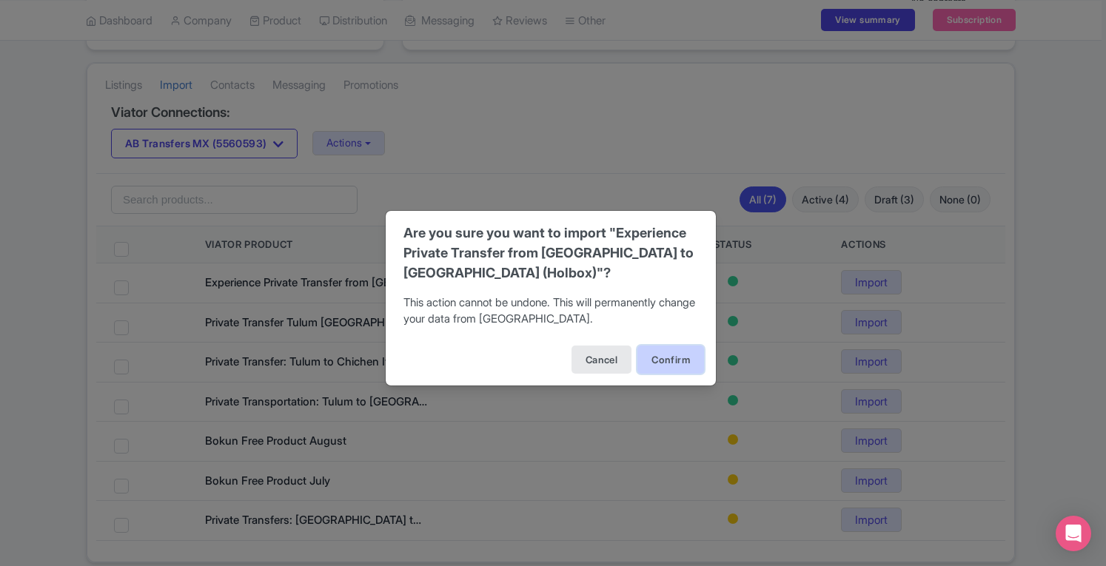
click at [675, 369] on button "Confirm" at bounding box center [670, 360] width 67 height 28
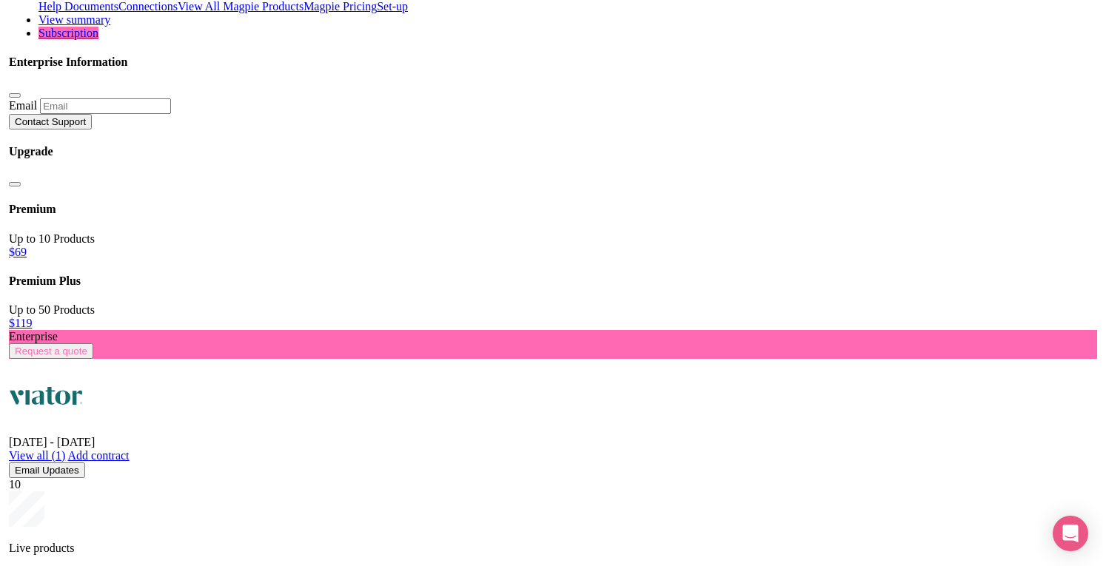
scroll to position [24, 0]
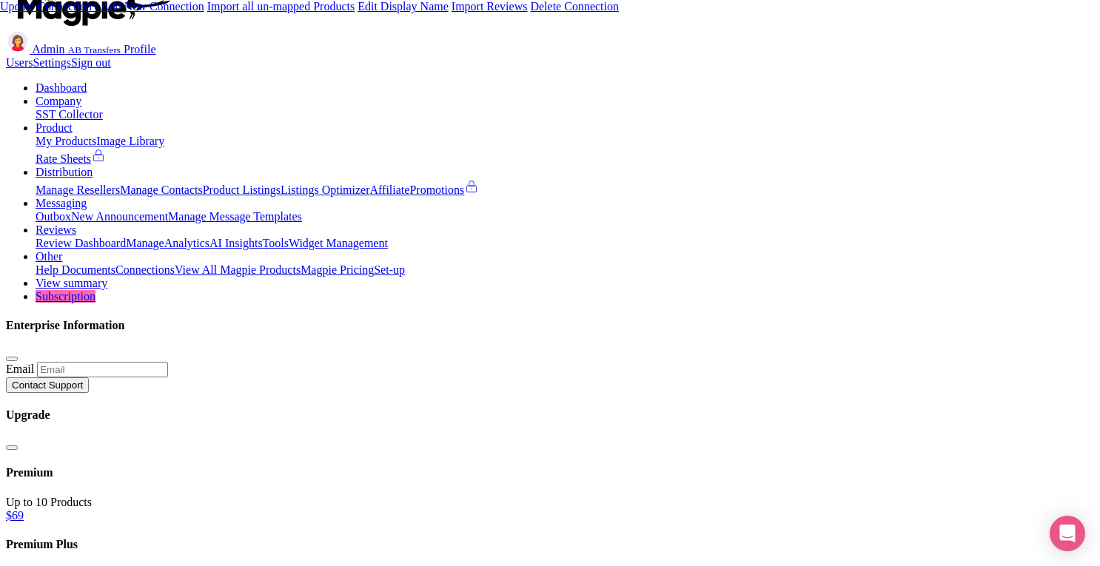
click at [92, 13] on link "Update Connection" at bounding box center [46, 6] width 92 height 13
drag, startPoint x: 543, startPoint y: 279, endPoint x: 49, endPoint y: 352, distance: 499.9
type input "[EMAIL_ADDRESS][DOMAIN_NAME]"
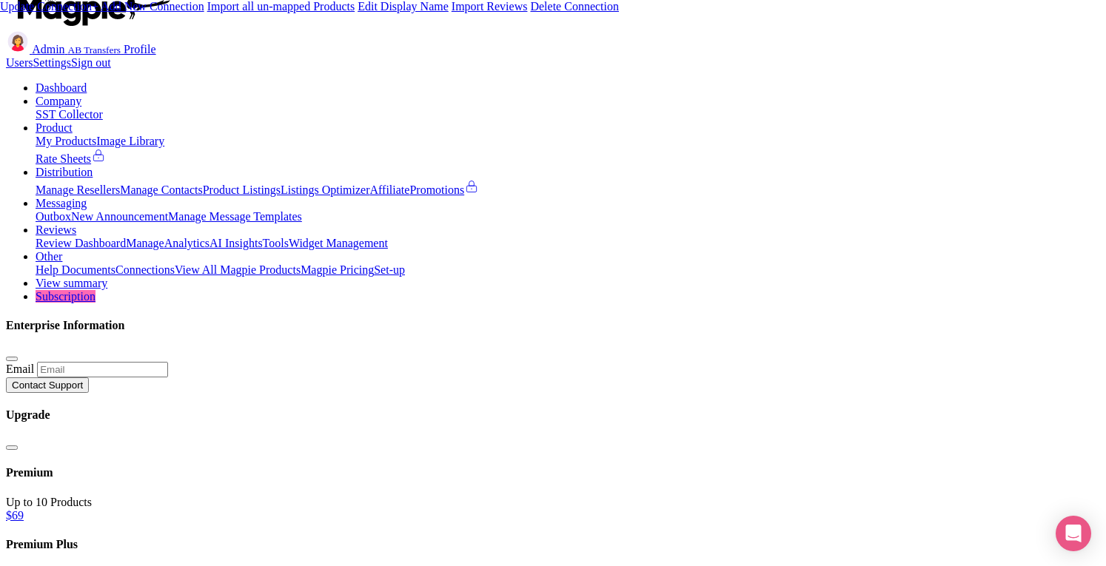
type input "Saving..."
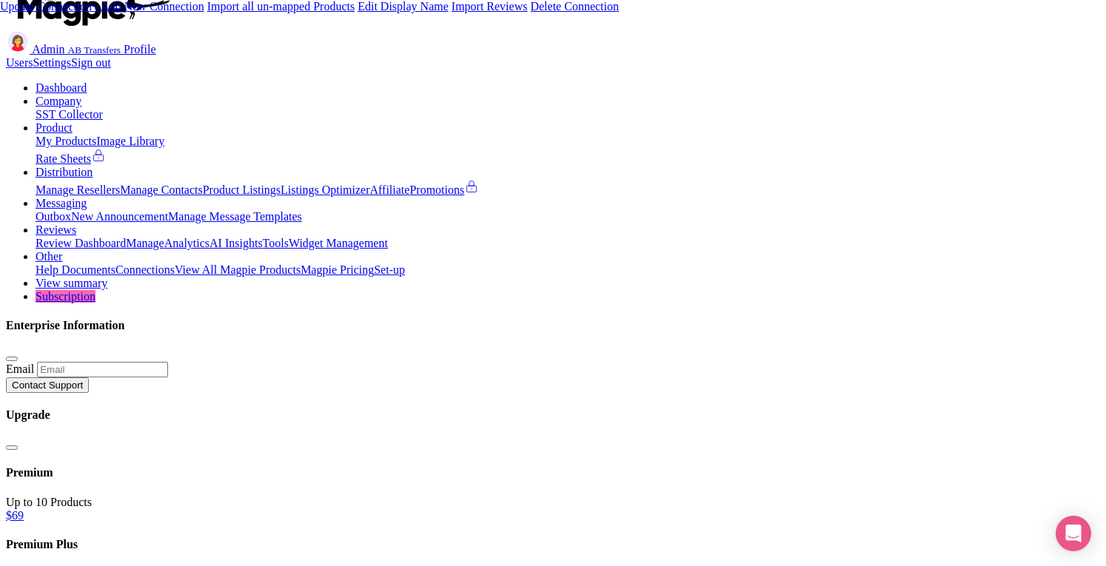
paste input "763552"
type input "763552"
type input "Update Information"
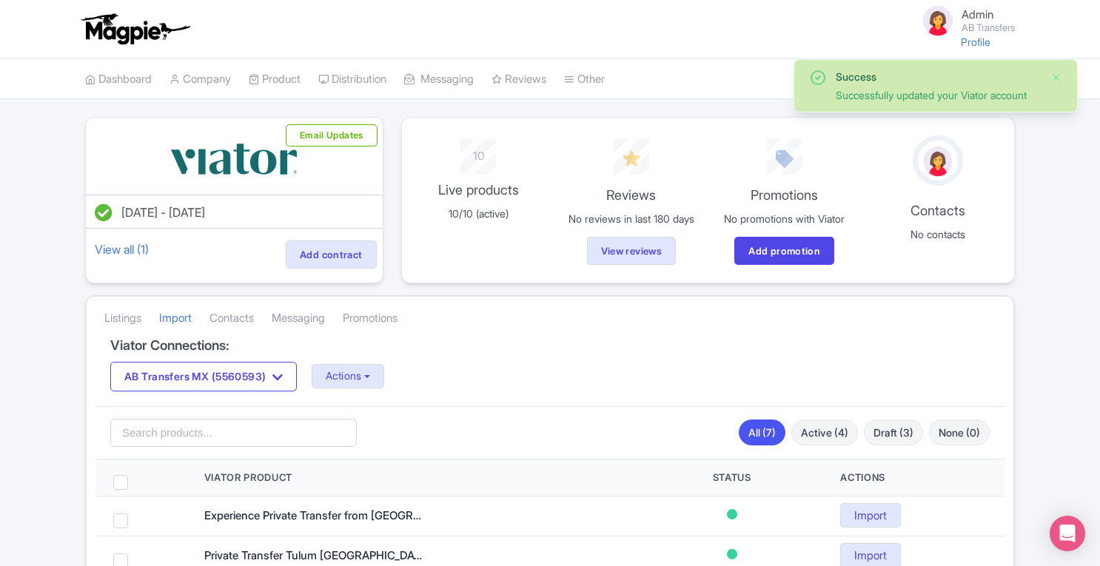
scroll to position [287, 0]
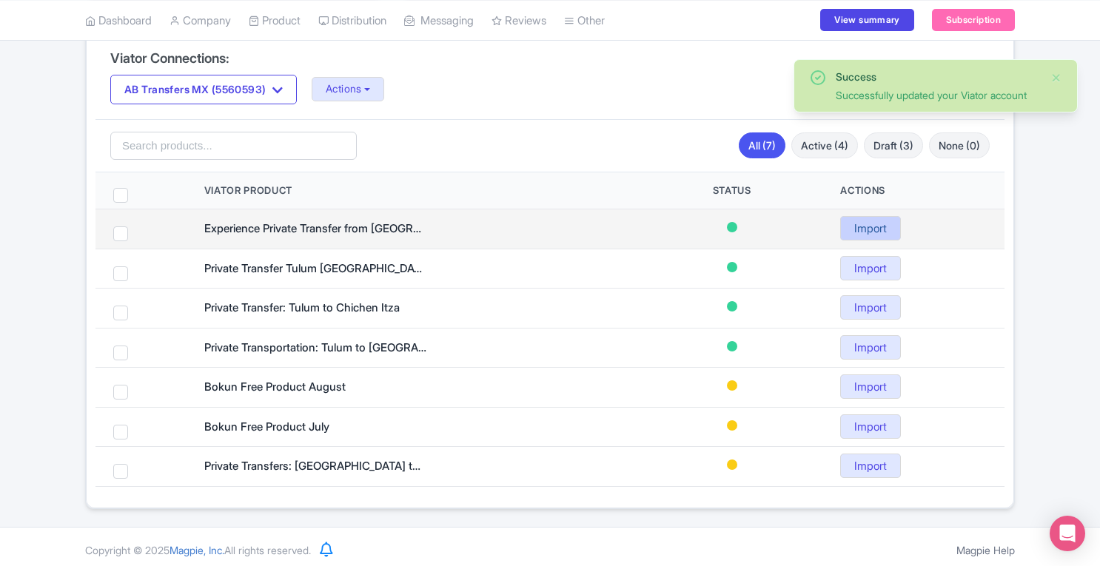
click at [875, 232] on link "Import" at bounding box center [870, 228] width 61 height 24
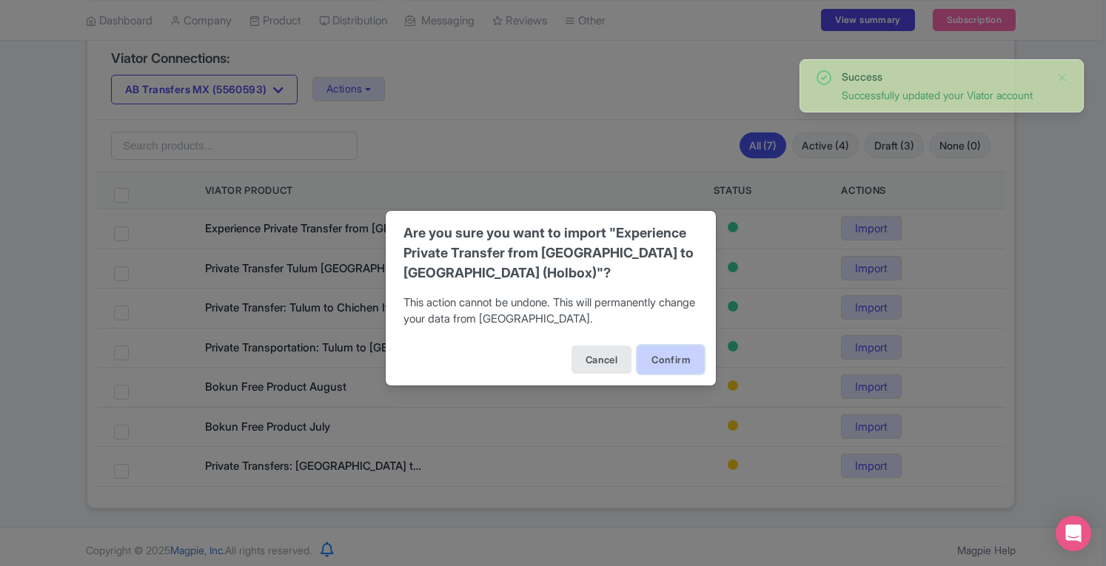
click at [654, 358] on button "Confirm" at bounding box center [670, 360] width 67 height 28
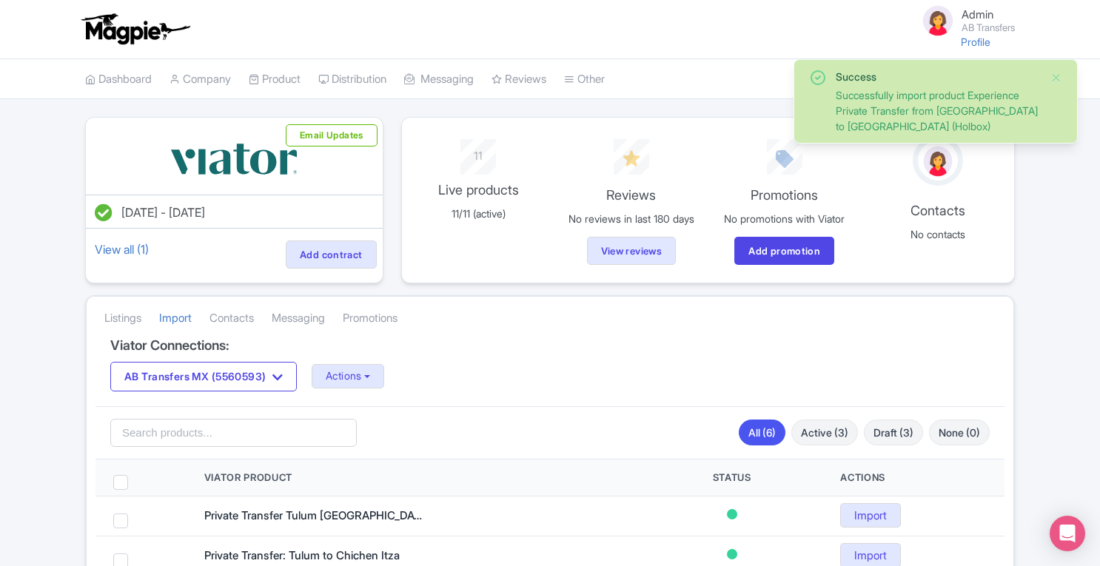
scroll to position [248, 0]
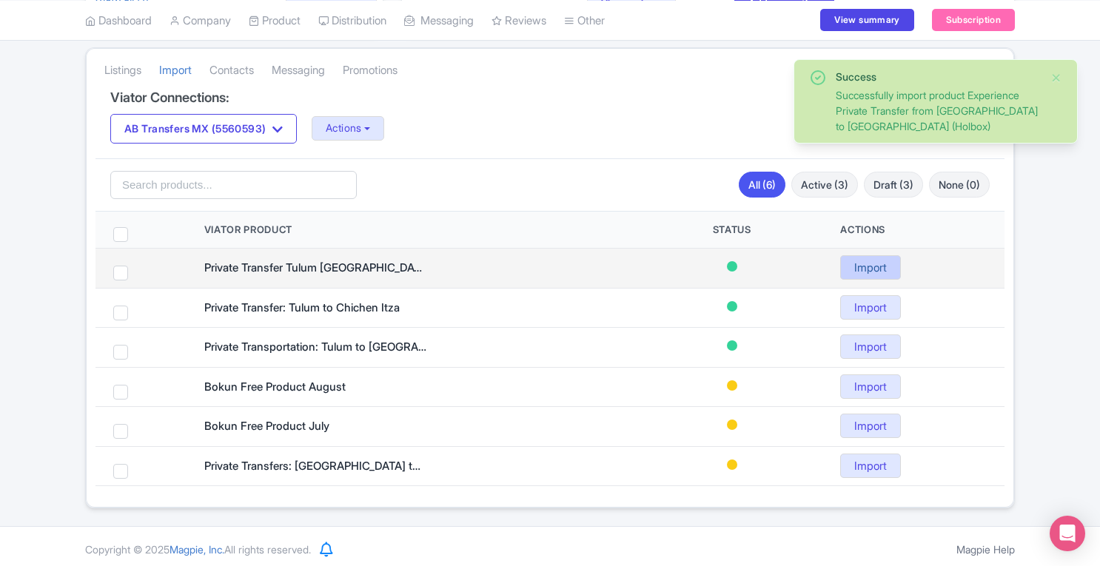
click at [849, 266] on link "Import" at bounding box center [870, 267] width 61 height 24
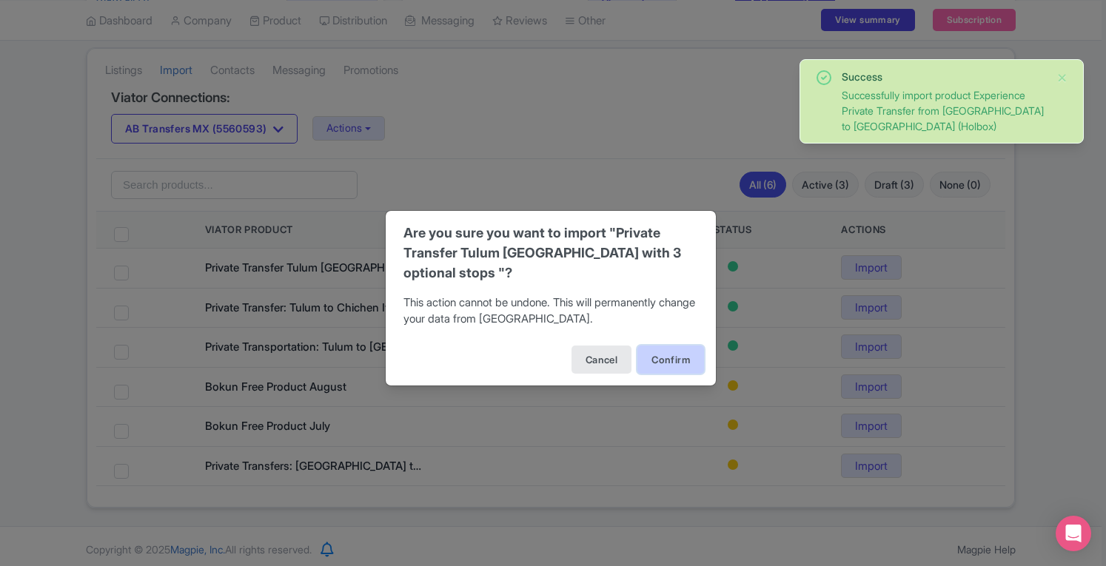
click at [654, 358] on button "Confirm" at bounding box center [670, 360] width 67 height 28
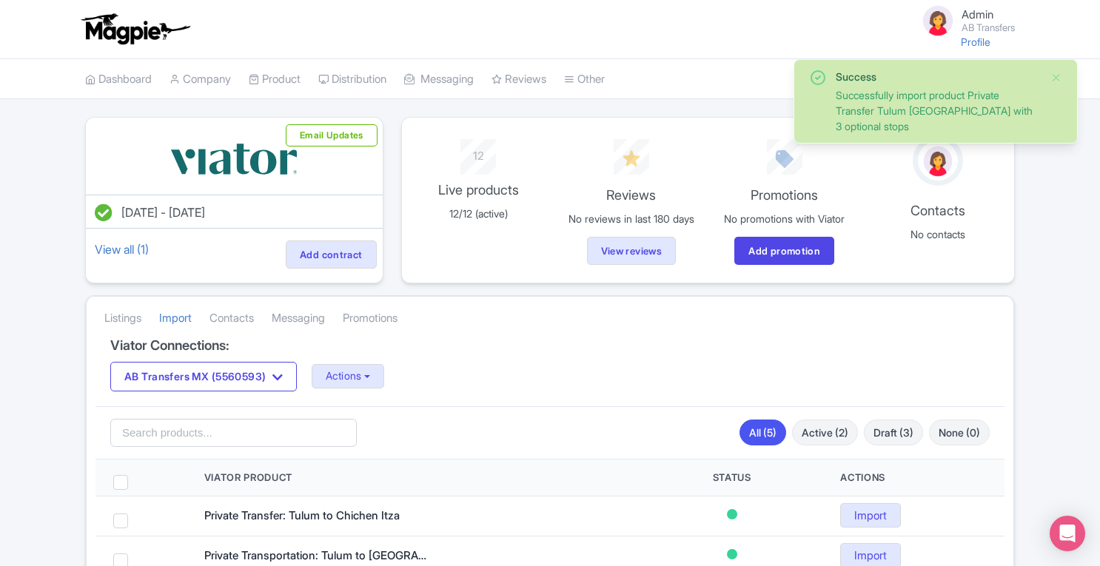
scroll to position [169, 0]
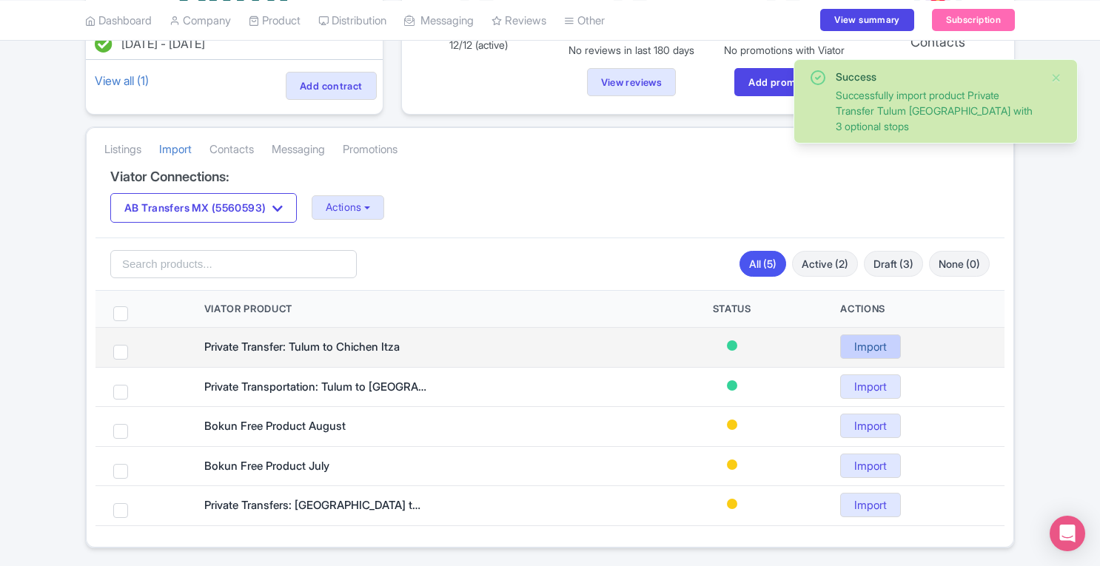
click at [869, 341] on link "Import" at bounding box center [870, 347] width 61 height 24
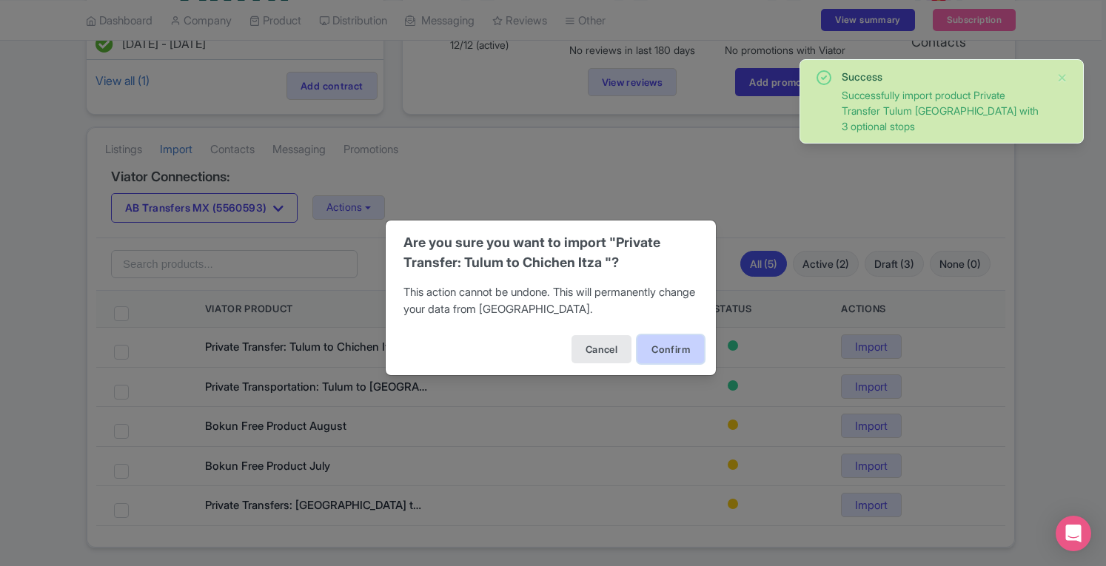
click at [659, 352] on button "Confirm" at bounding box center [670, 349] width 67 height 28
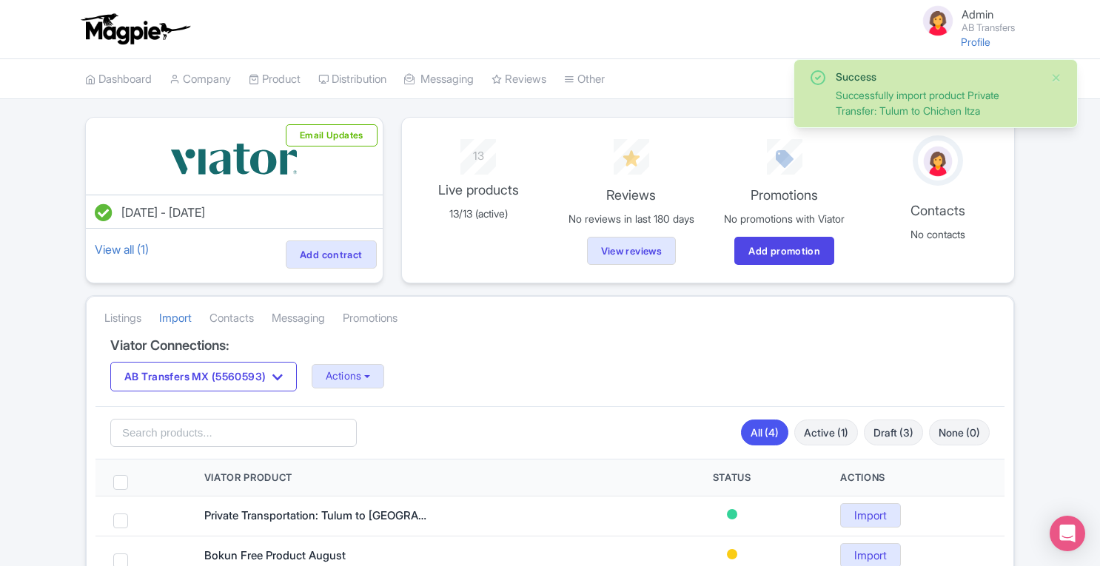
scroll to position [170, 0]
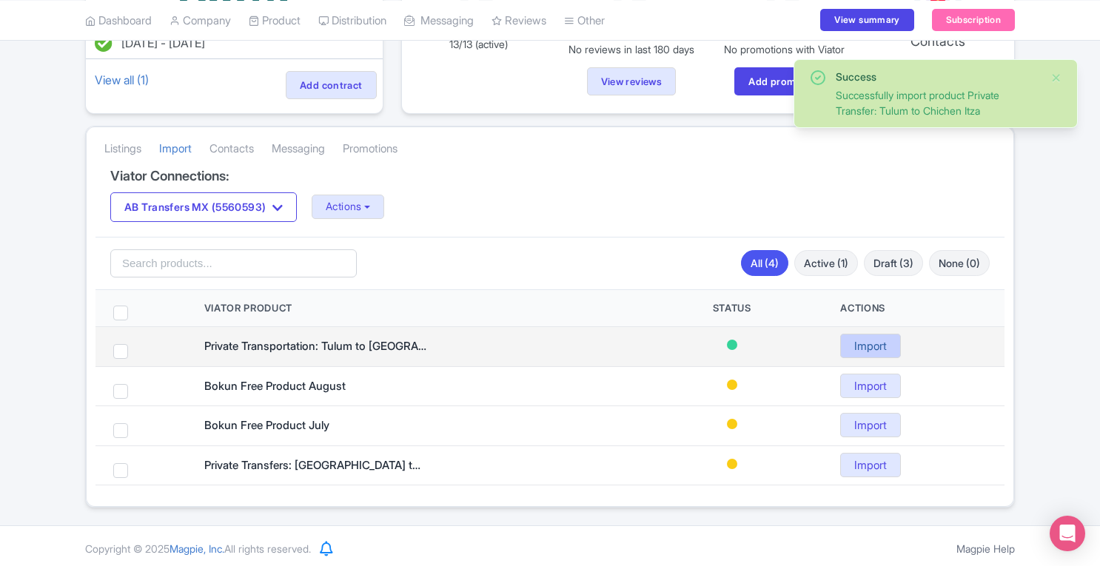
click at [876, 346] on link "Import" at bounding box center [870, 346] width 61 height 24
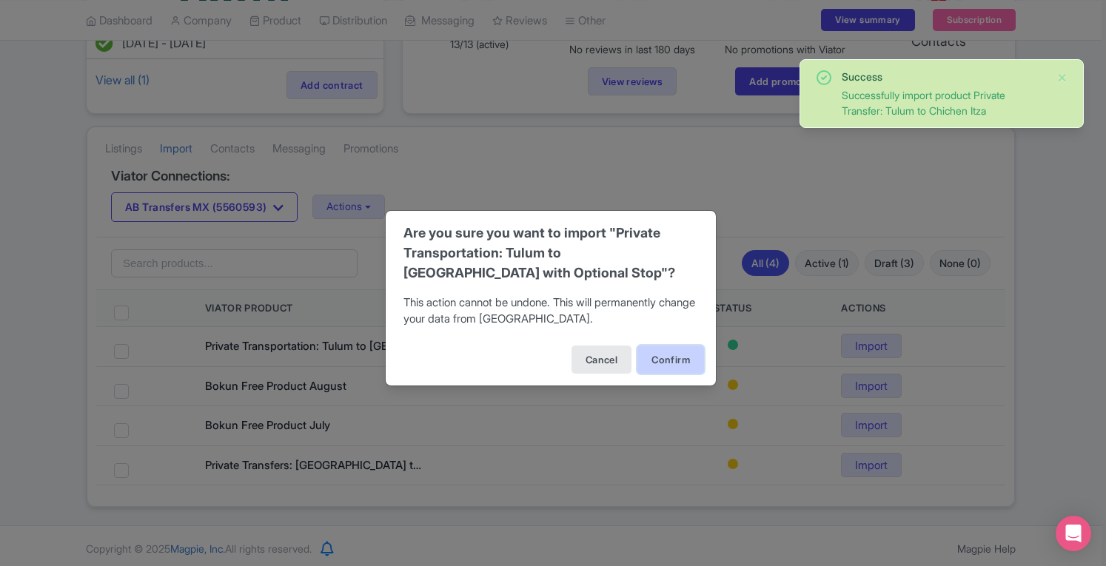
click at [663, 365] on button "Confirm" at bounding box center [670, 360] width 67 height 28
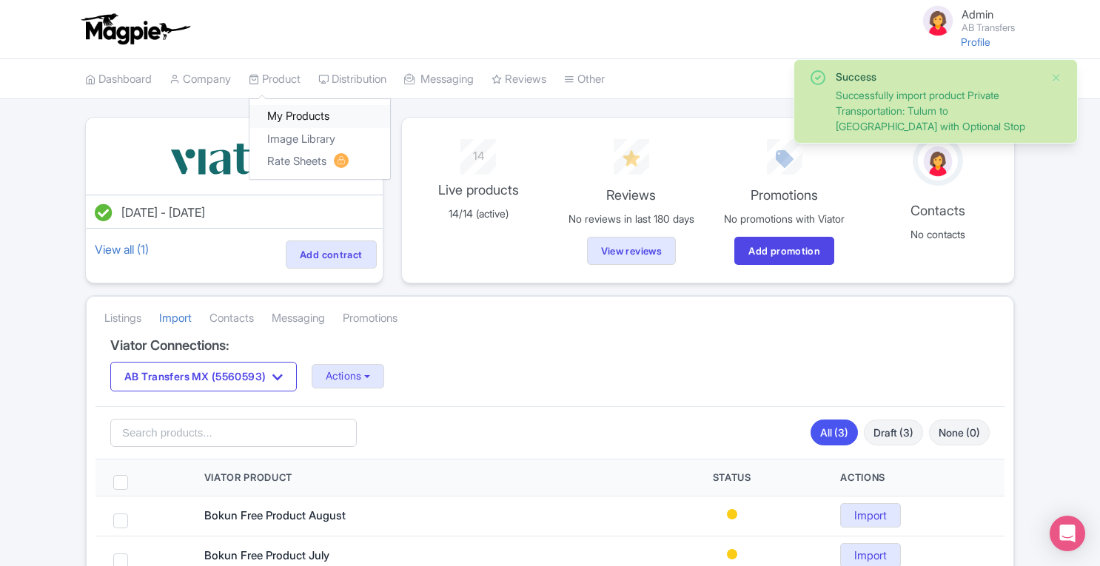
click at [289, 109] on link "My Products" at bounding box center [319, 116] width 141 height 23
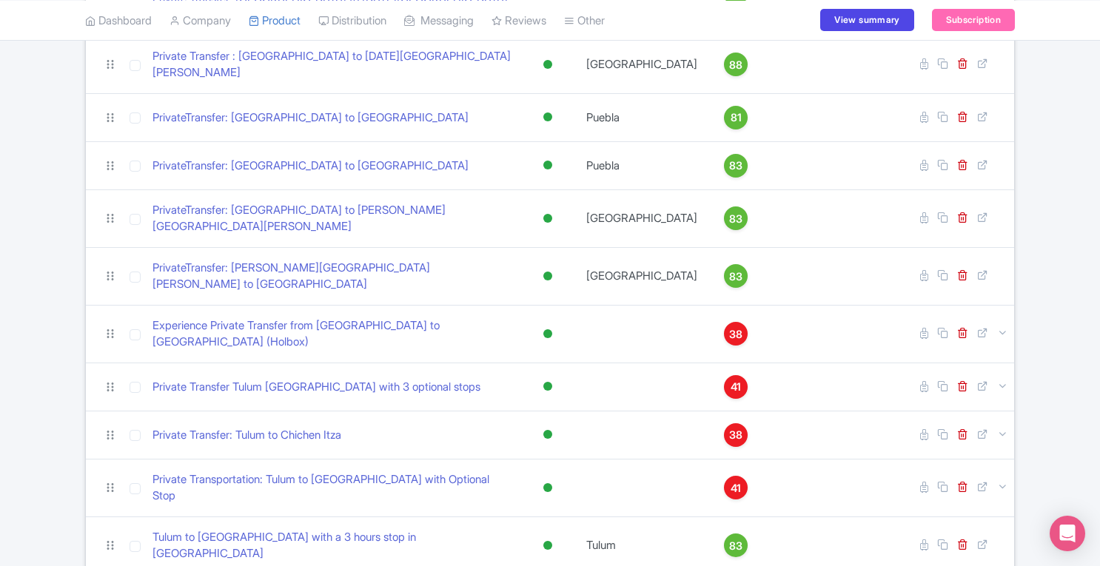
scroll to position [577, 0]
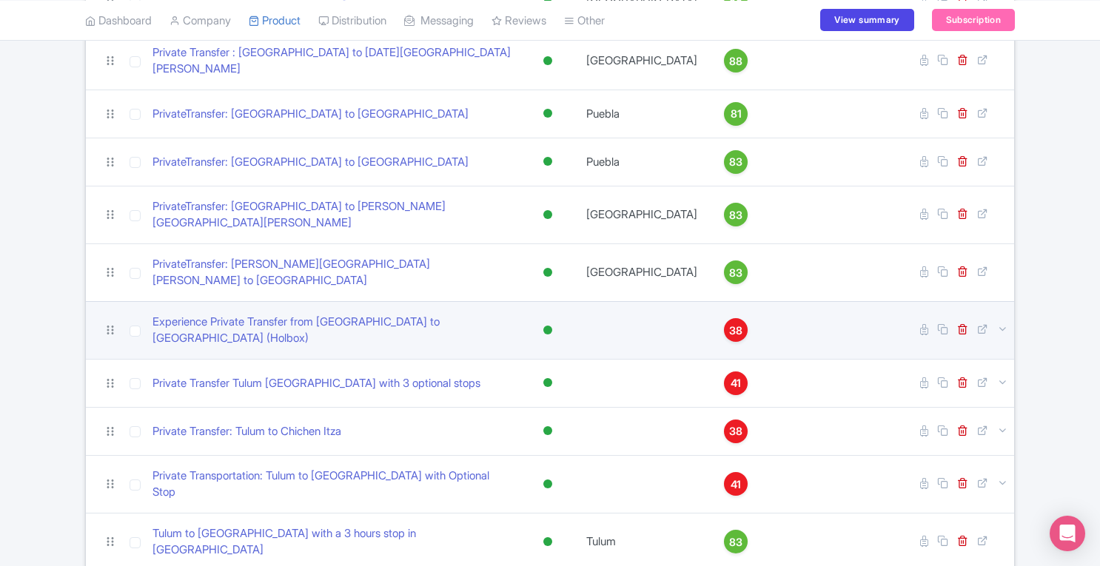
click at [729, 323] on span "38" at bounding box center [735, 331] width 13 height 16
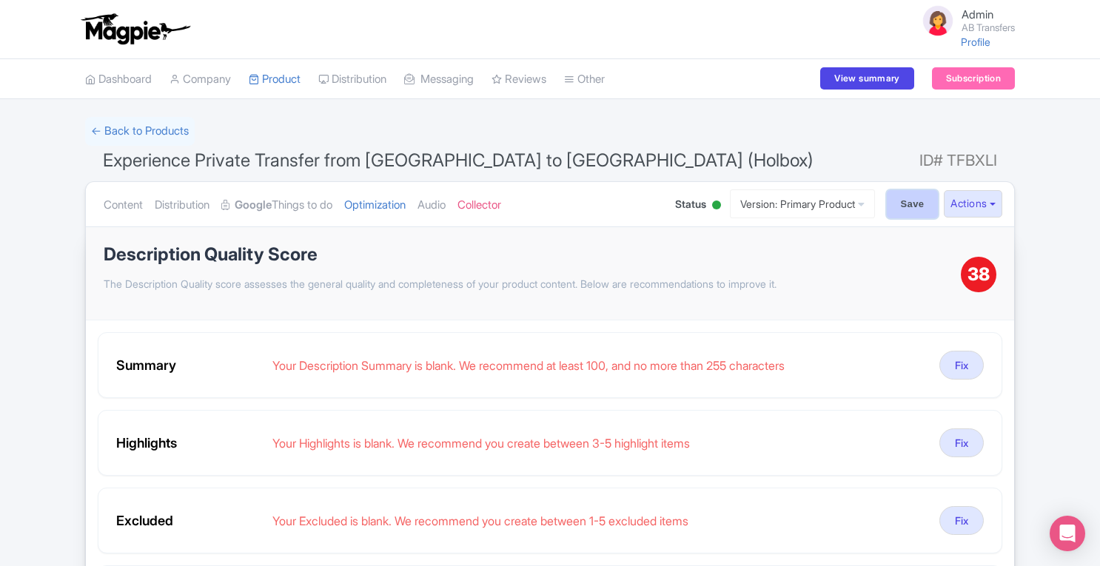
click at [890, 210] on input "Save" at bounding box center [913, 204] width 52 height 28
type input "Saving..."
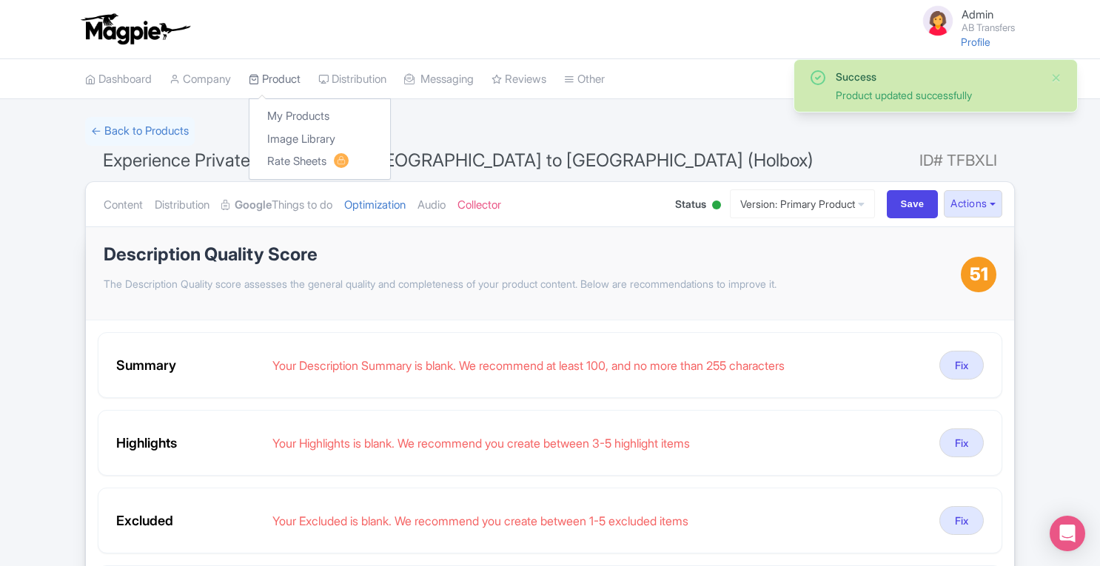
click at [280, 79] on link "Product" at bounding box center [275, 79] width 52 height 41
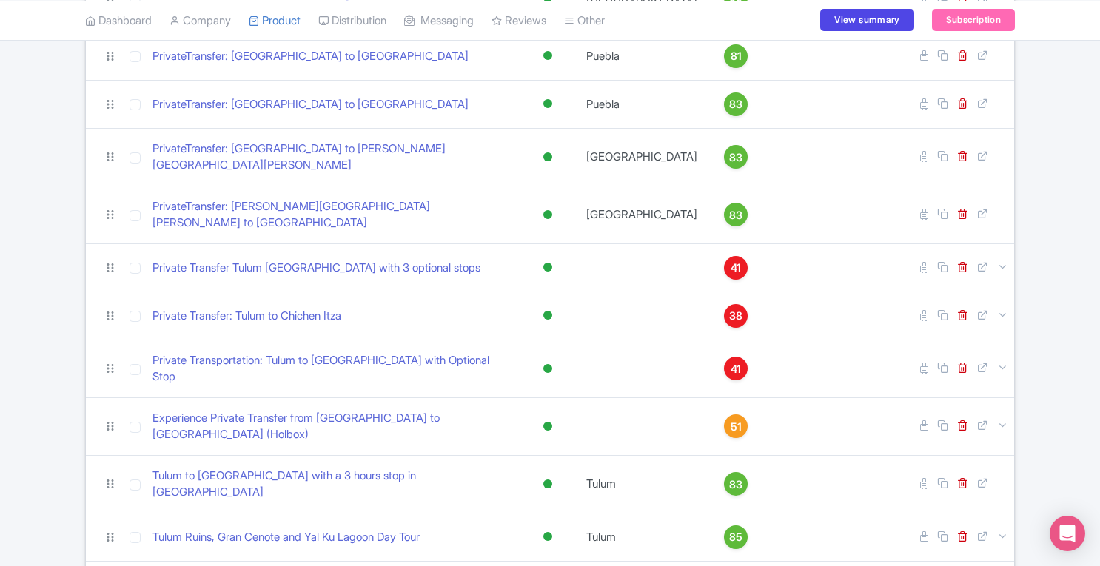
scroll to position [640, 0]
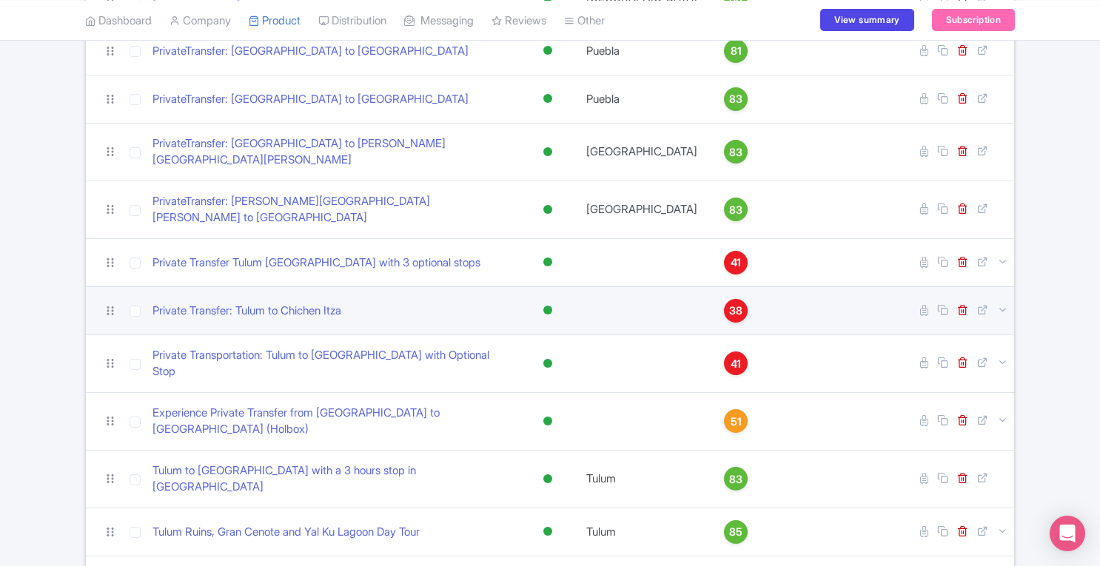
click at [729, 303] on span "38" at bounding box center [735, 311] width 13 height 16
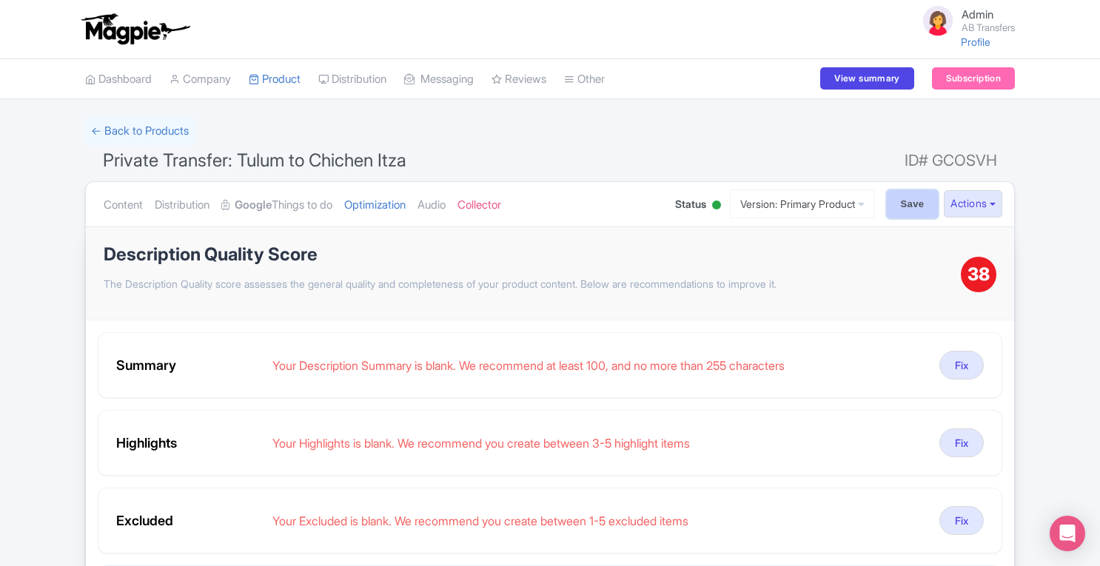
click at [913, 196] on input "Save" at bounding box center [913, 204] width 52 height 28
type input "Saving..."
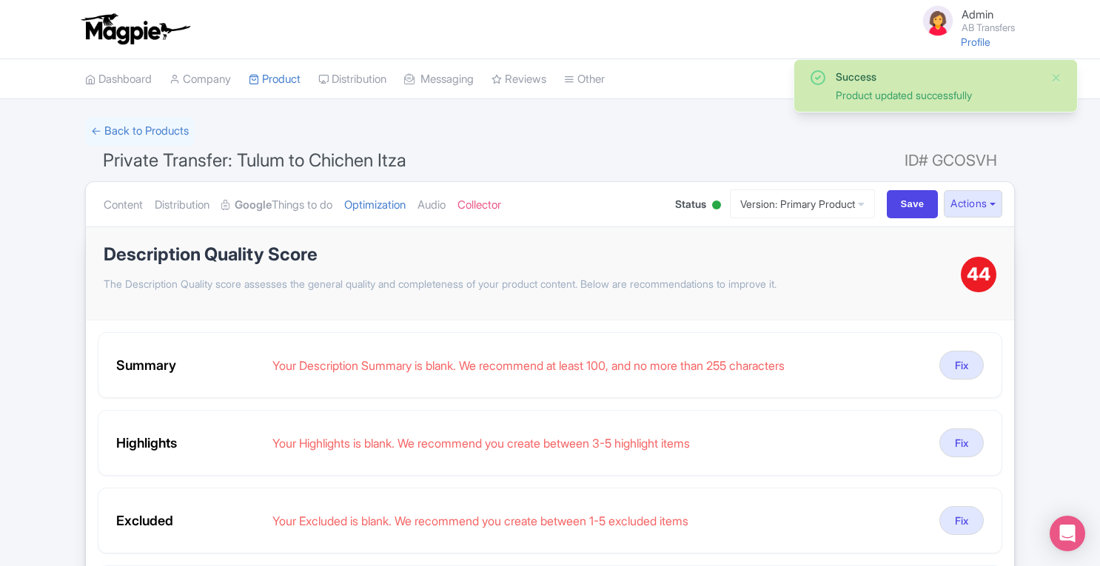
click at [289, 78] on link "Product" at bounding box center [275, 79] width 52 height 41
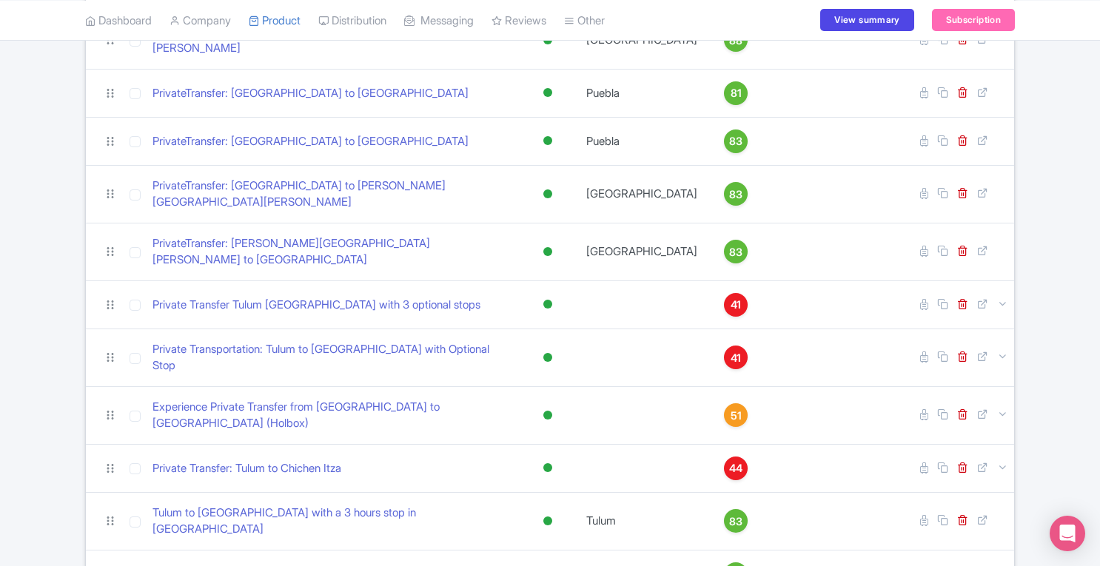
scroll to position [599, 0]
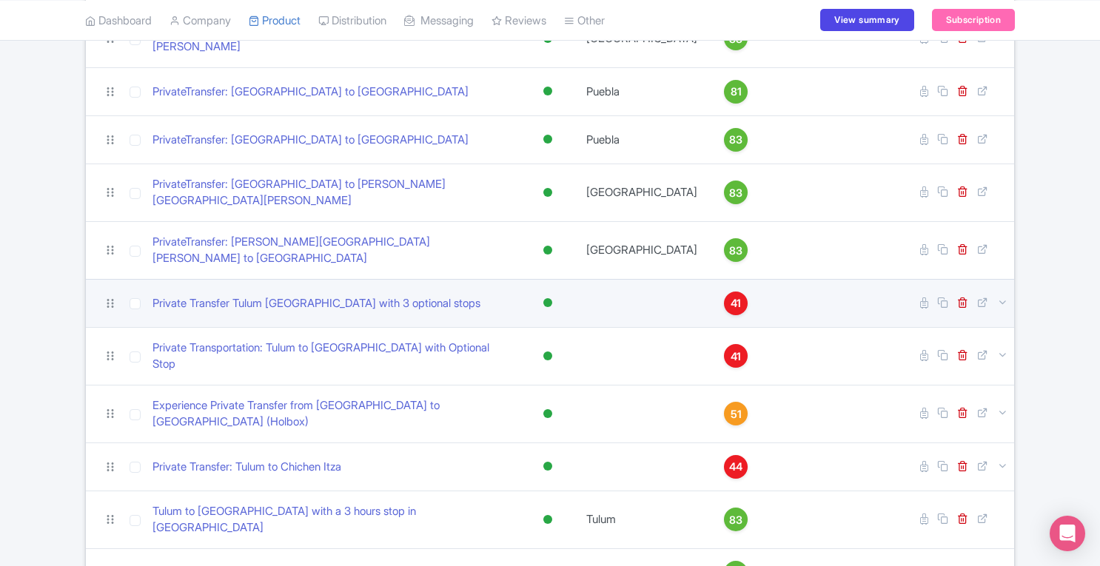
click at [731, 295] on span "41" at bounding box center [736, 303] width 10 height 16
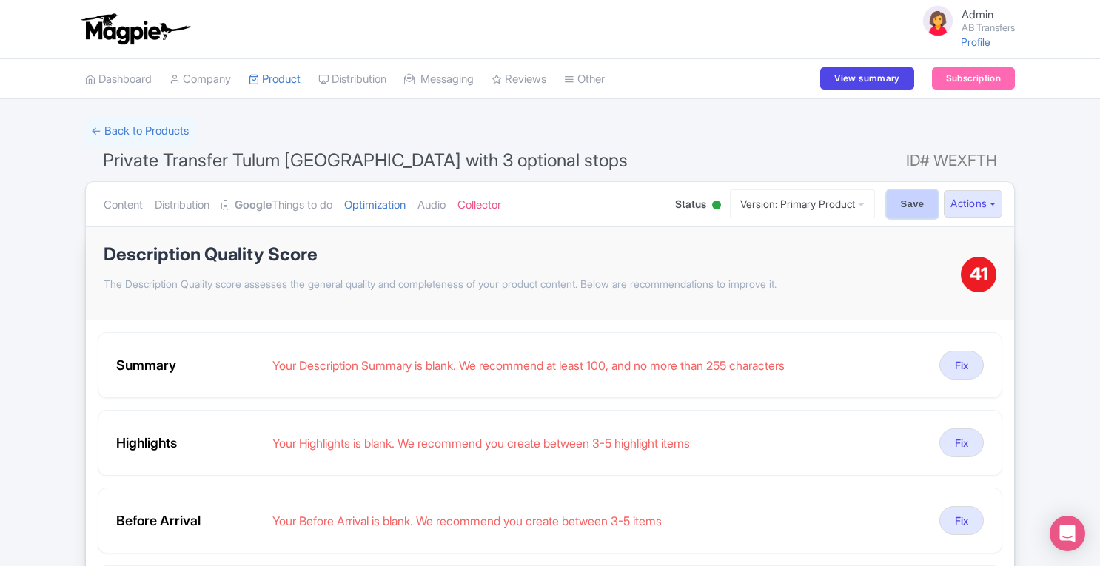
click at [903, 215] on input "Save" at bounding box center [913, 204] width 52 height 28
type input "Saving..."
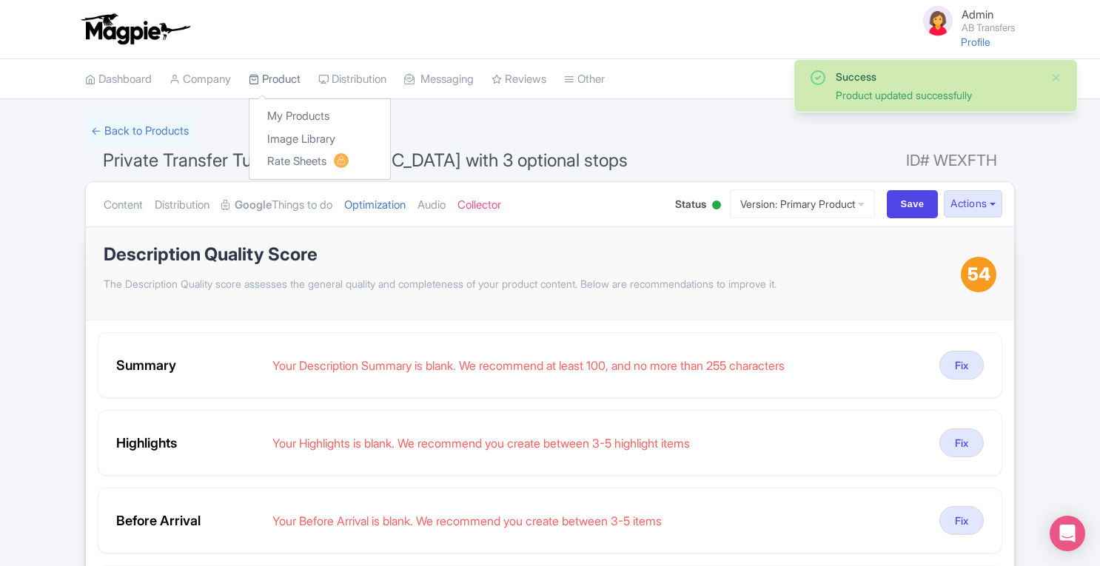
click at [284, 81] on link "Product" at bounding box center [275, 79] width 52 height 41
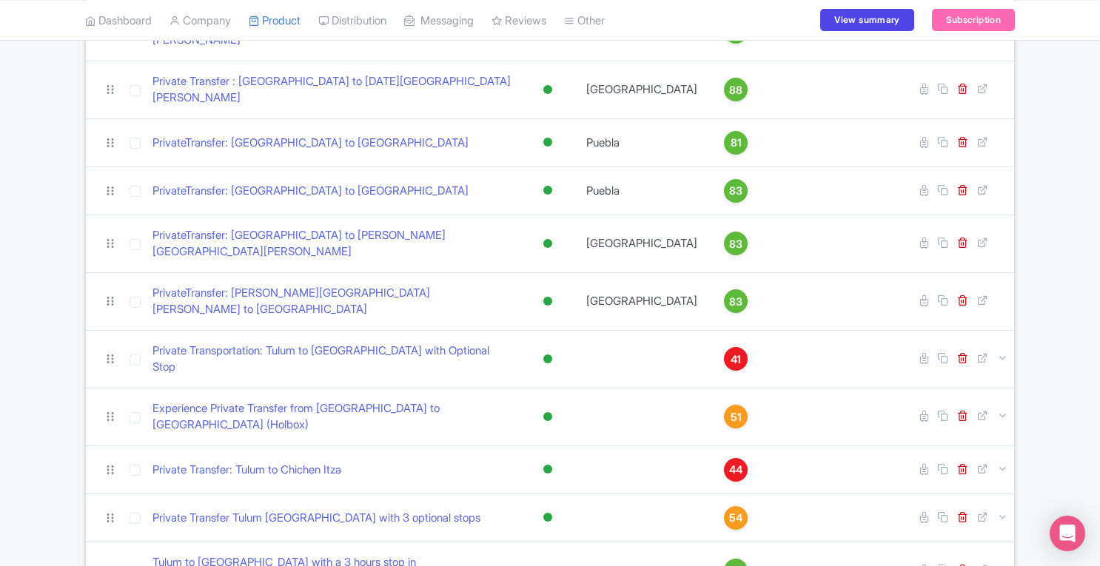
scroll to position [563, 0]
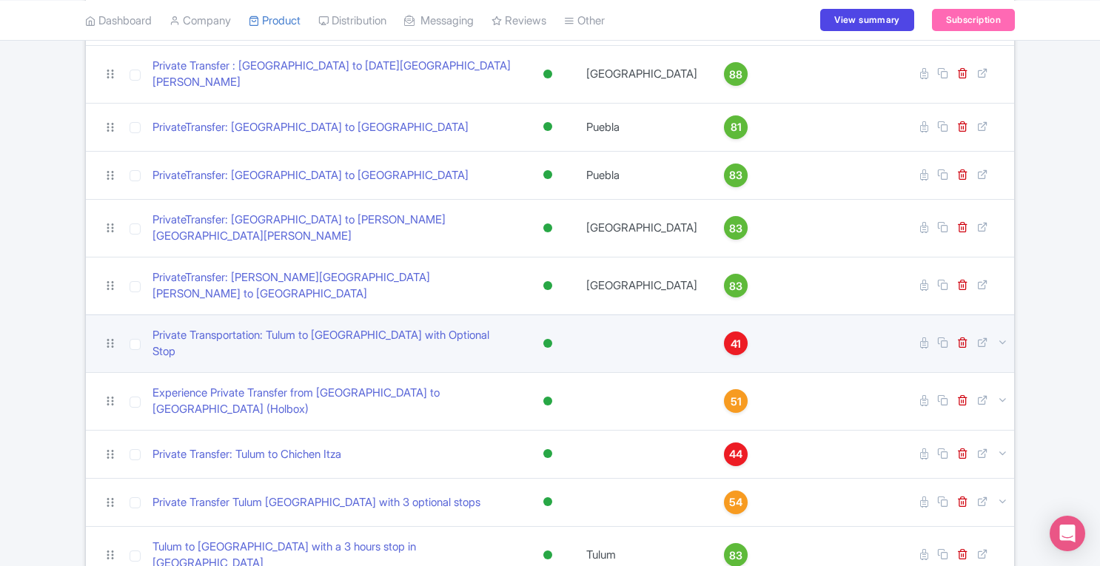
click at [731, 336] on span "41" at bounding box center [736, 344] width 10 height 16
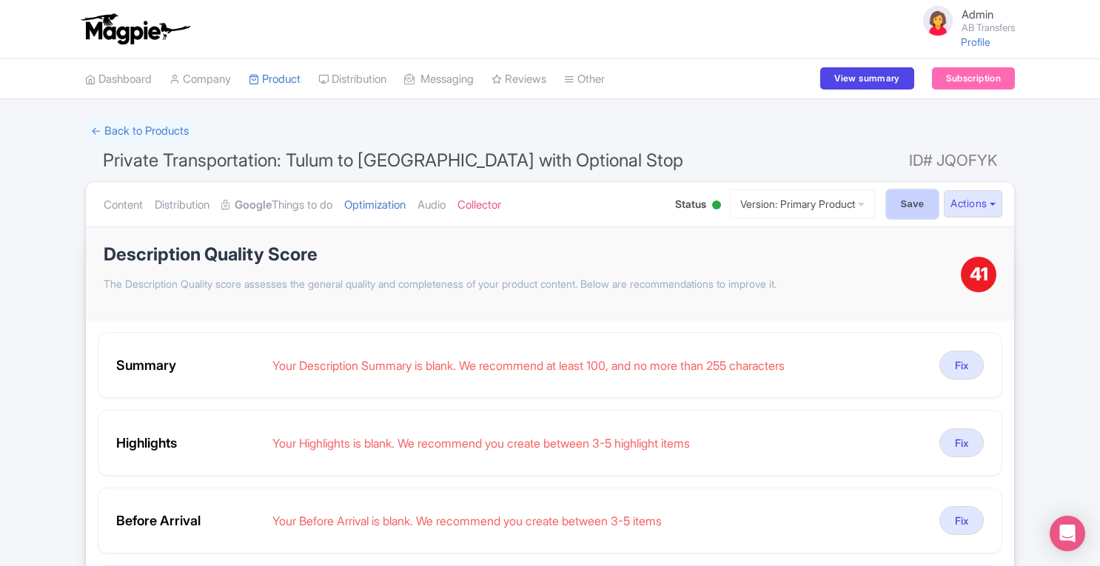
click at [896, 210] on input "Save" at bounding box center [913, 204] width 52 height 28
type input "Saving..."
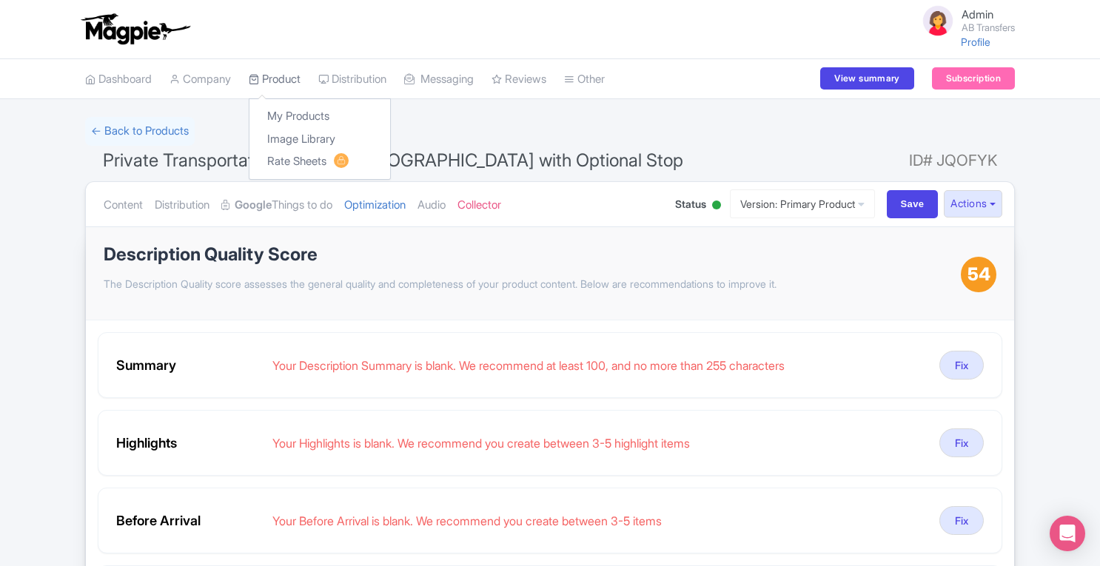
click at [295, 81] on link "Product" at bounding box center [275, 79] width 52 height 41
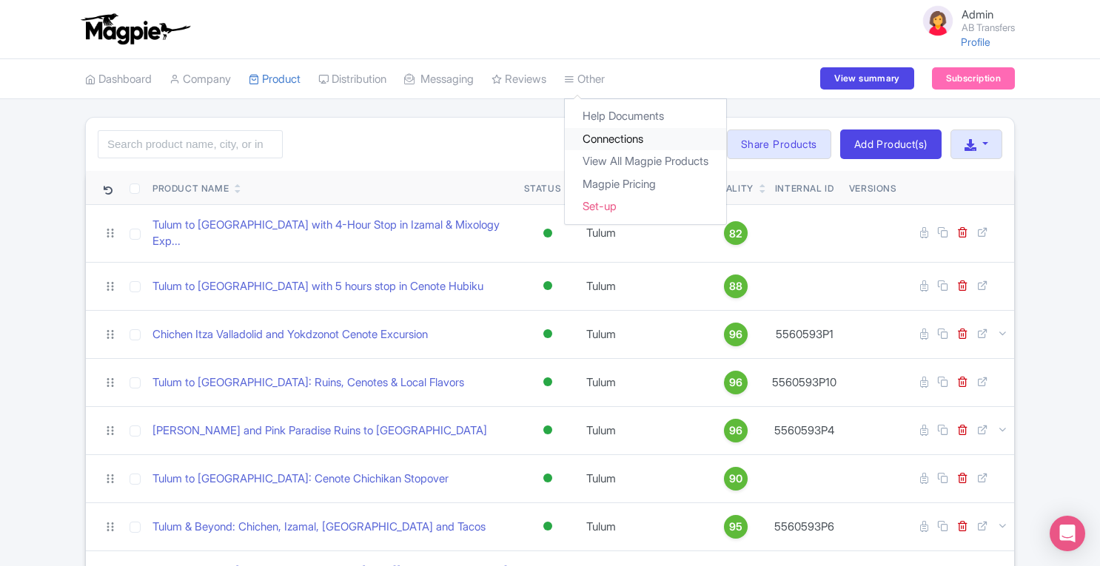
click at [614, 143] on link "Connections" at bounding box center [645, 139] width 161 height 23
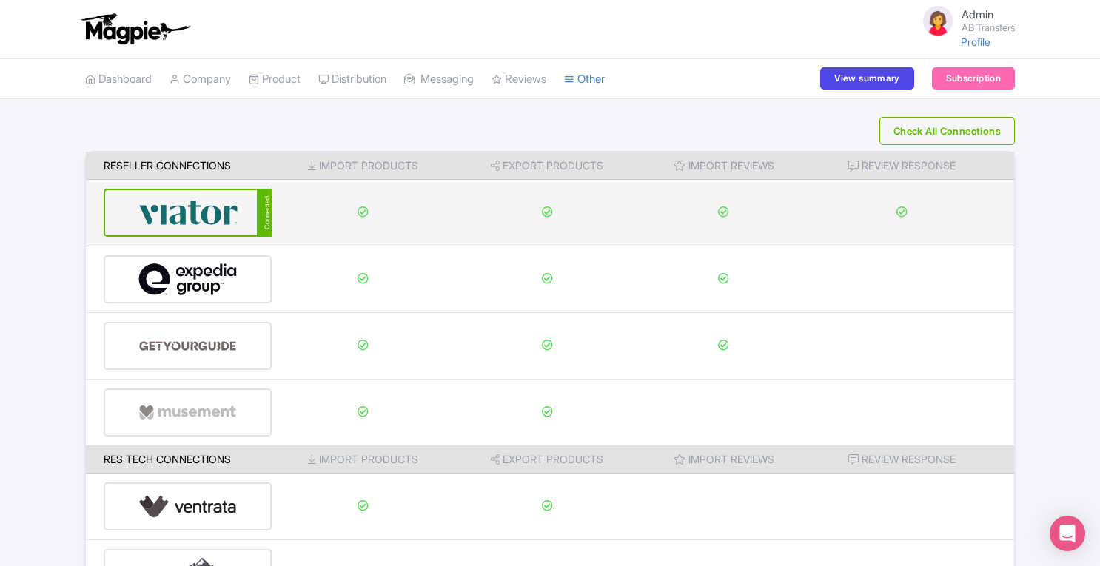
click at [198, 220] on img at bounding box center [188, 212] width 100 height 45
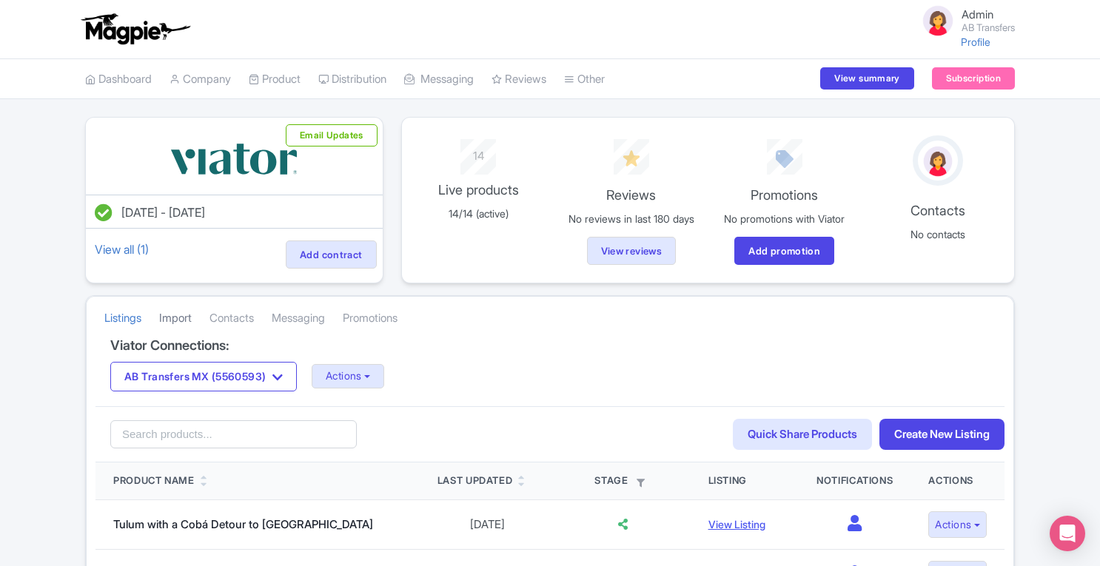
click at [181, 318] on link "Import" at bounding box center [175, 318] width 33 height 41
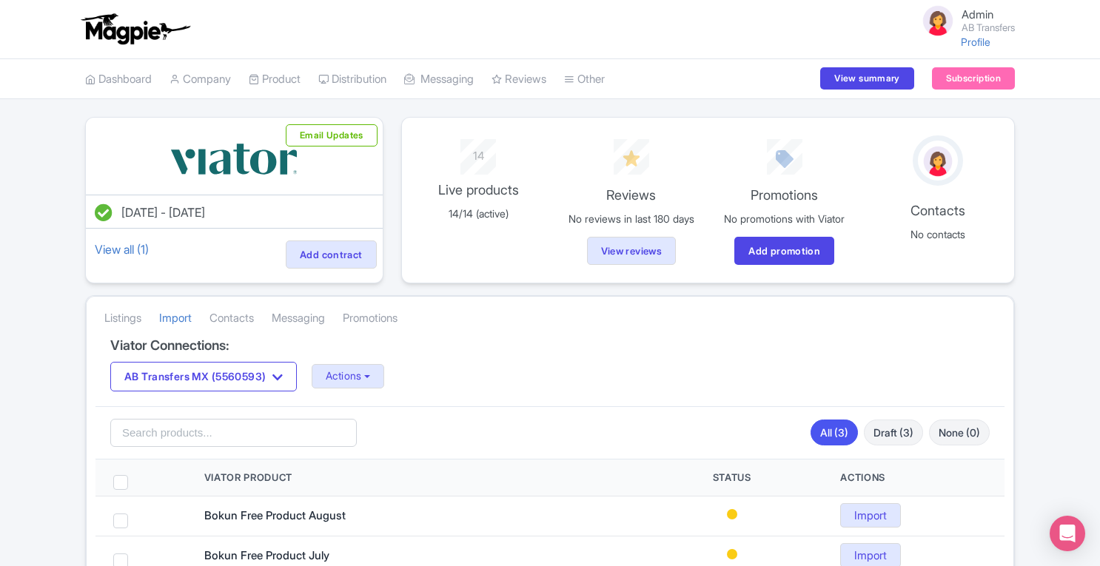
scroll to position [130, 0]
